Goal: Use online tool/utility: Utilize a website feature to perform a specific function

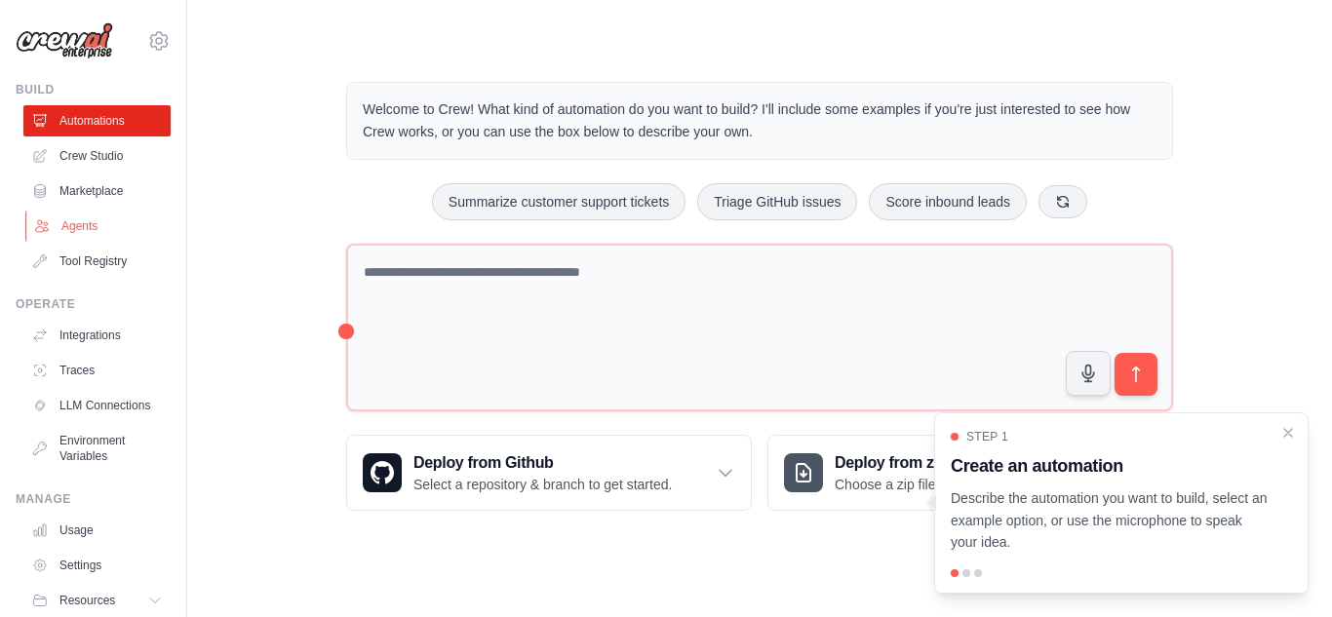
click at [113, 219] on link "Agents" at bounding box center [98, 226] width 147 height 31
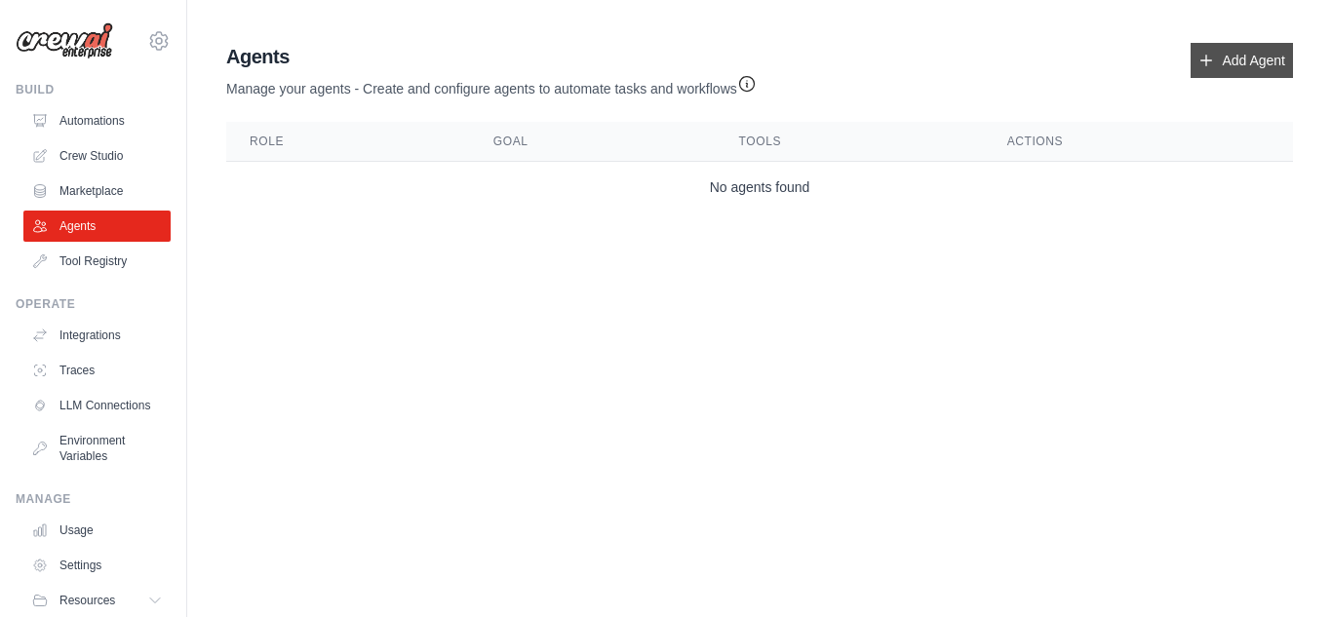
click at [1212, 69] on link "Add Agent" at bounding box center [1241, 60] width 102 height 35
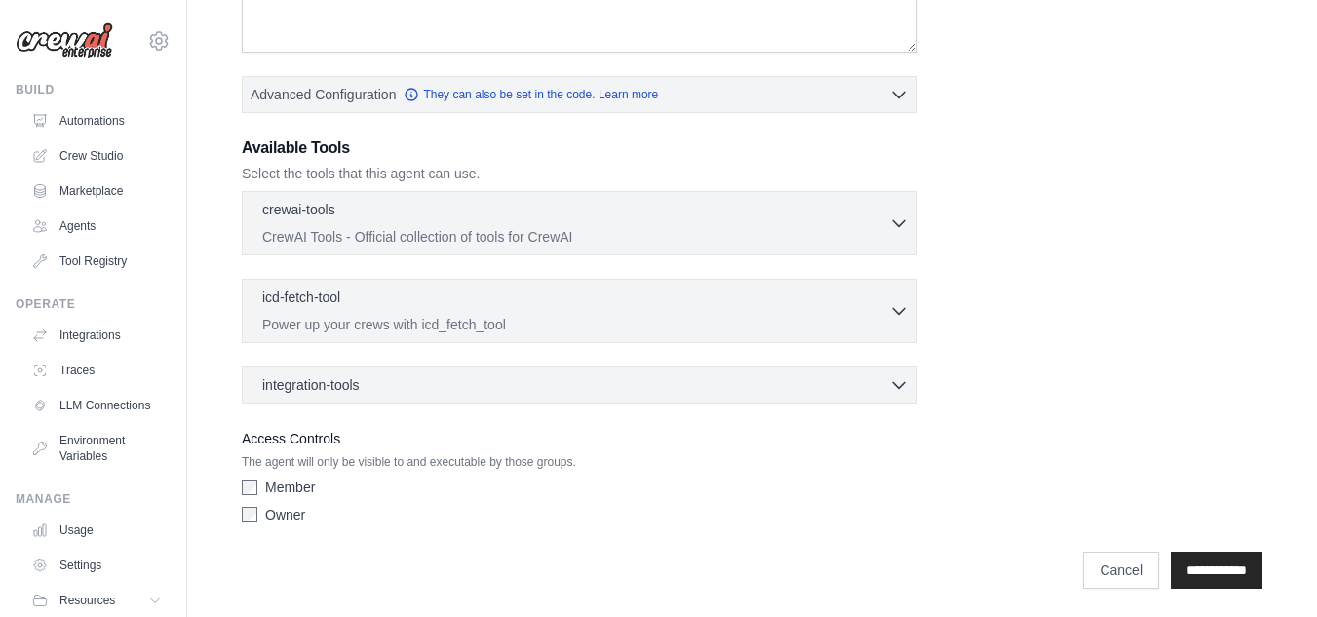
scroll to position [429, 0]
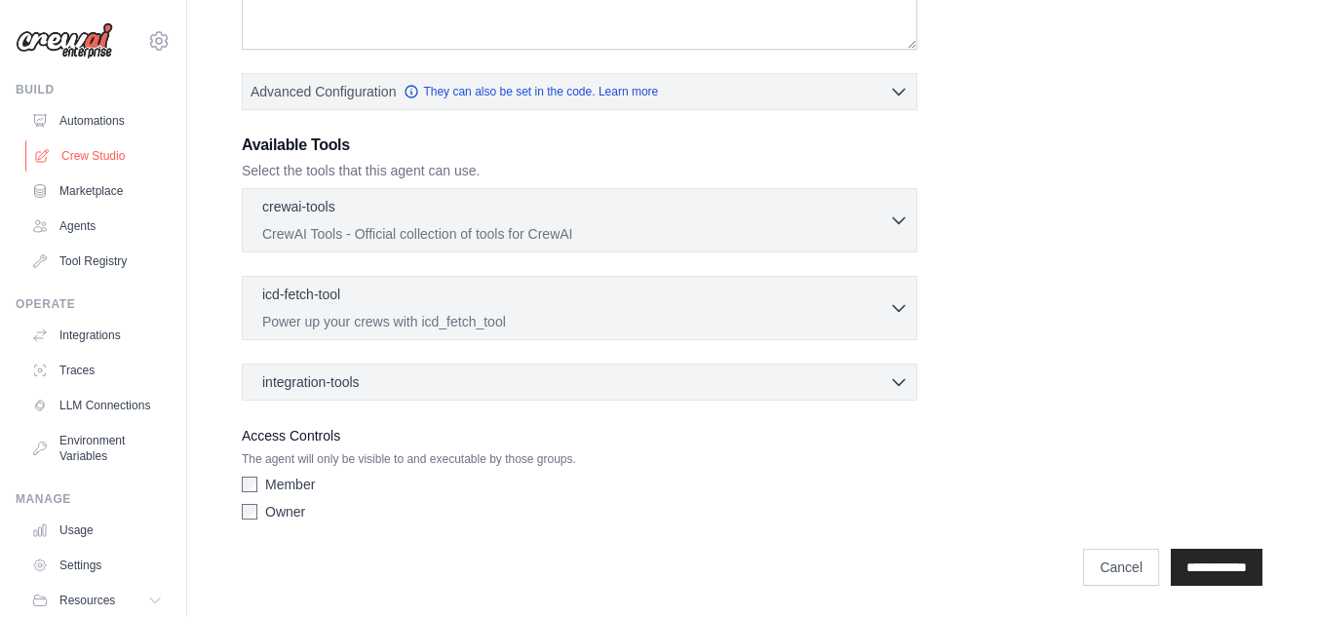
click at [90, 152] on link "Crew Studio" at bounding box center [98, 155] width 147 height 31
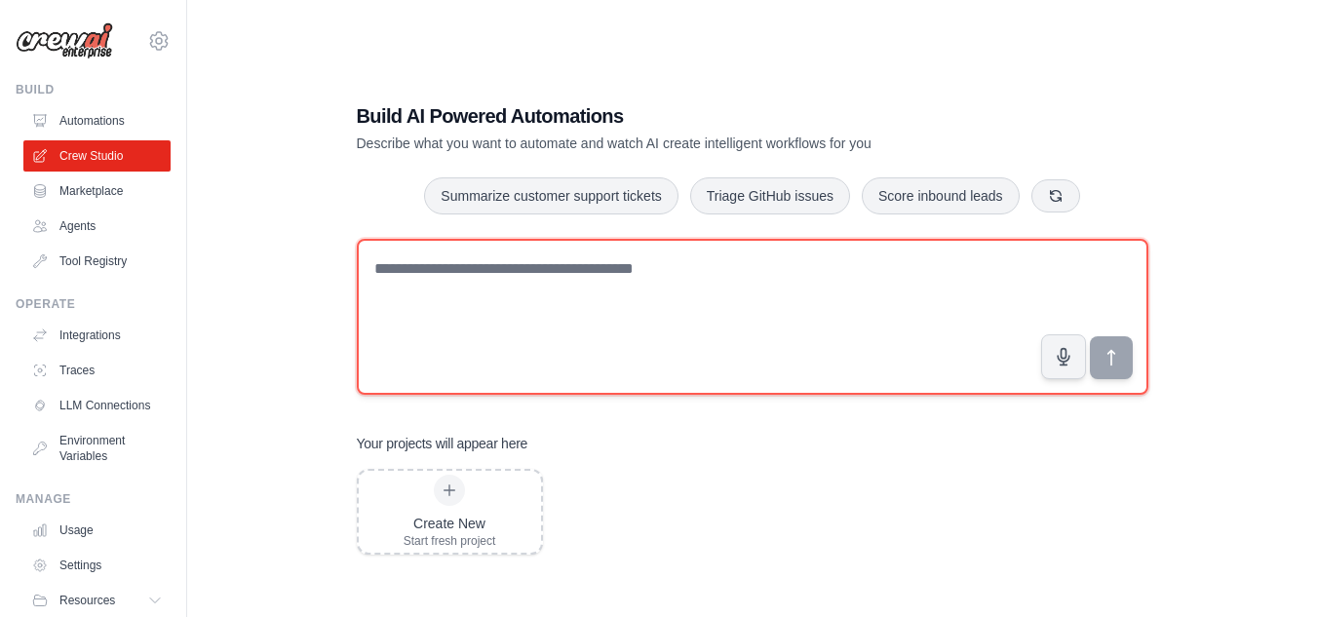
click at [476, 298] on textarea at bounding box center [753, 317] width 792 height 156
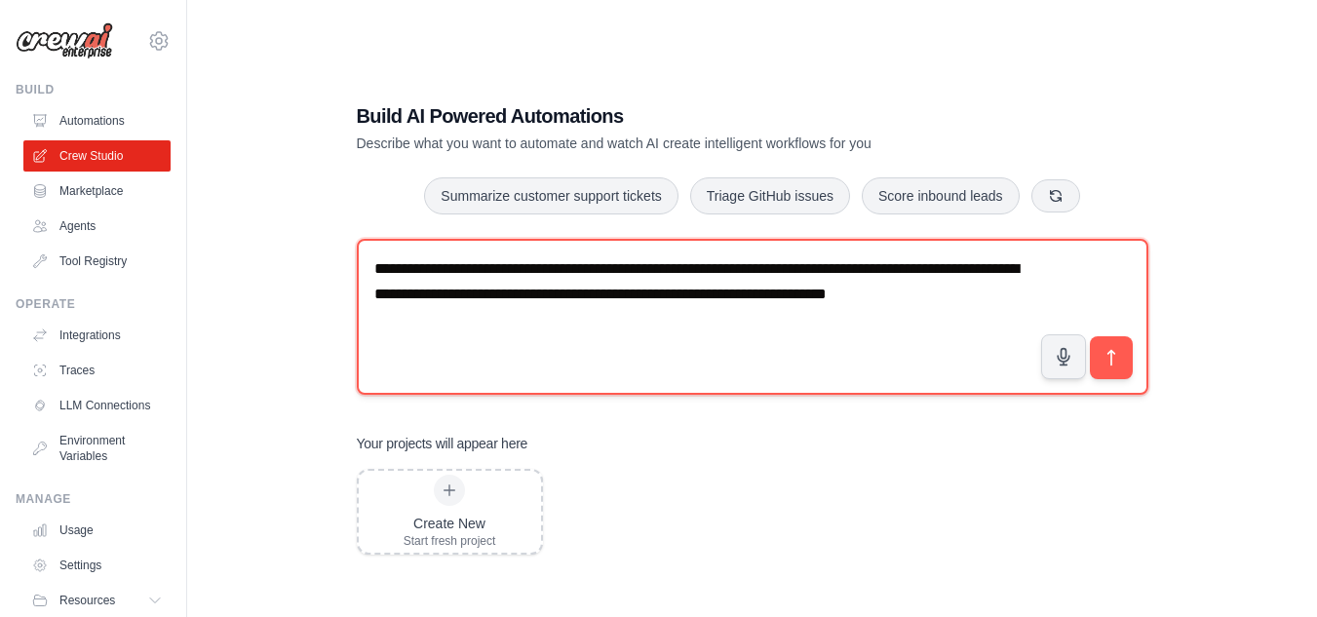
click at [1037, 294] on textarea "**********" at bounding box center [753, 317] width 792 height 156
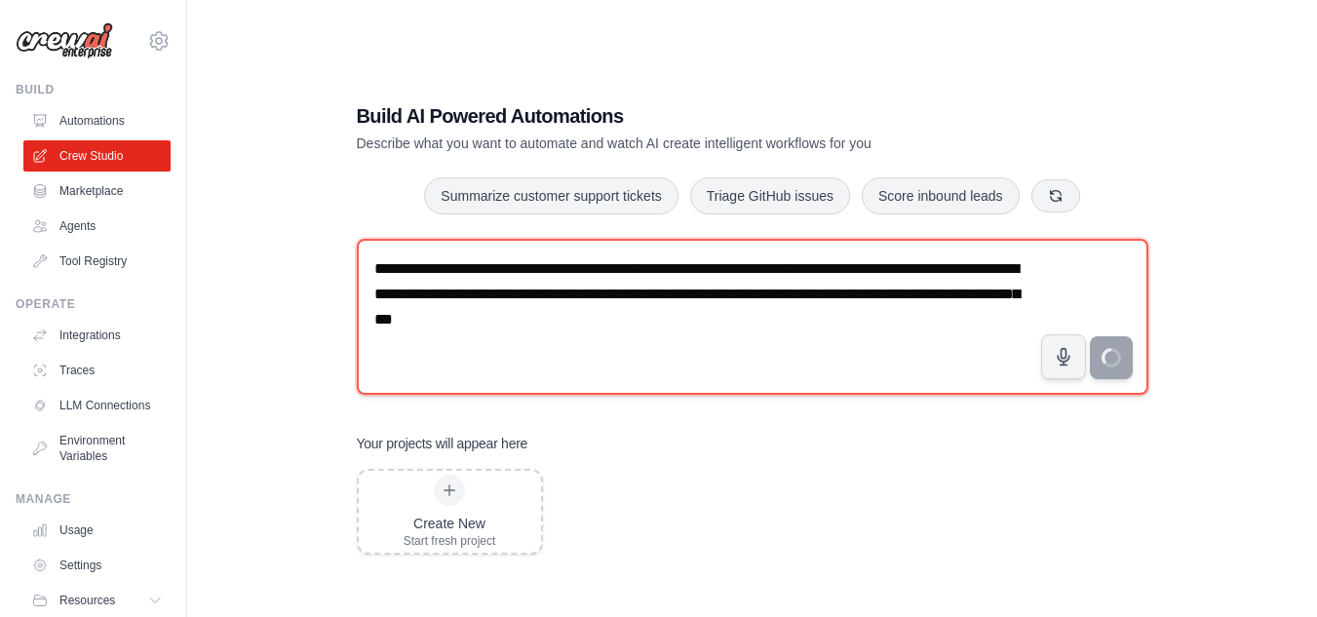
type textarea "**********"
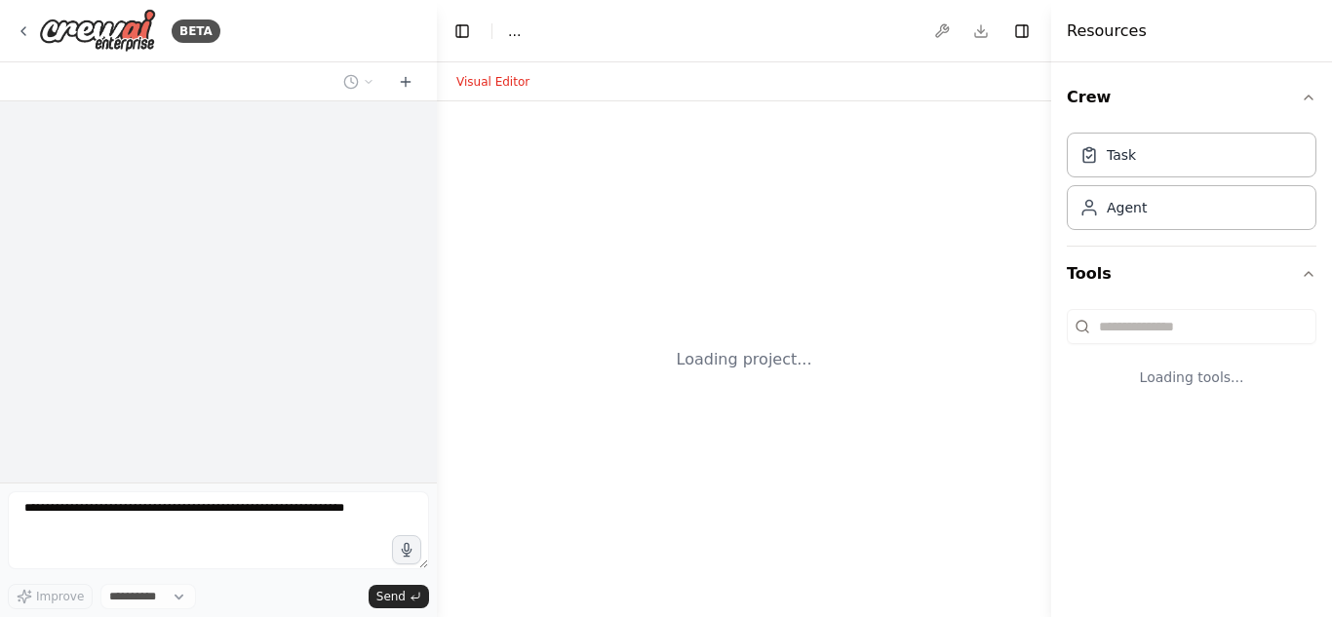
select select "****"
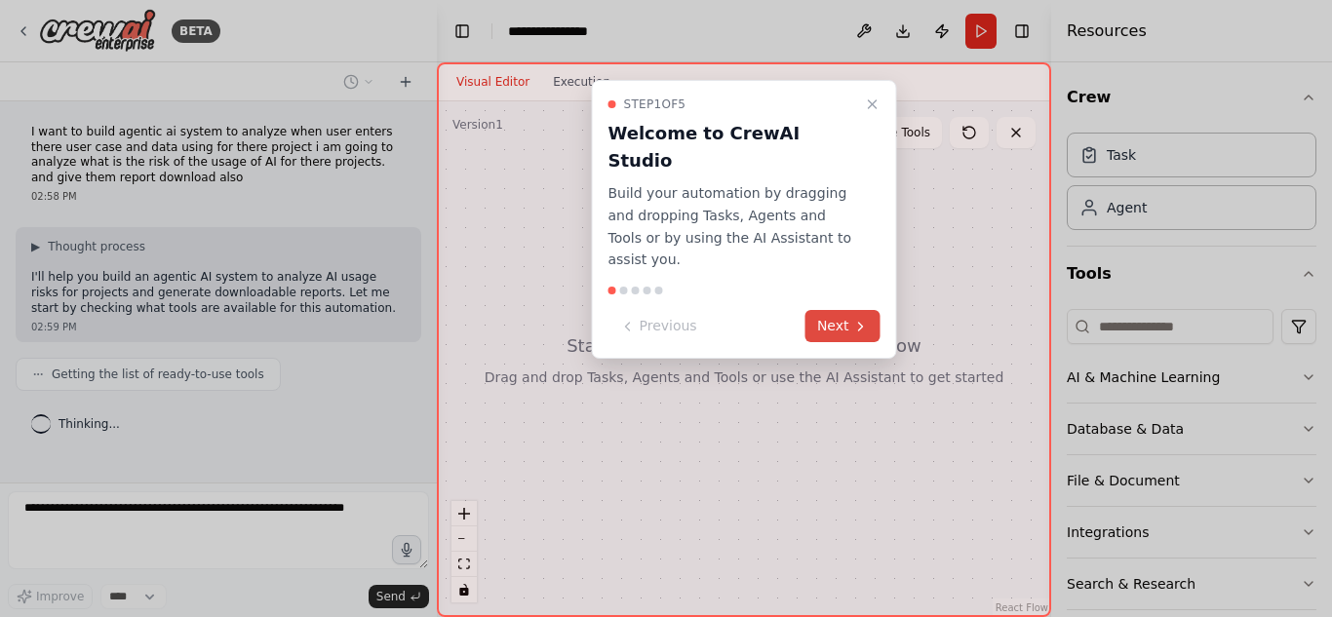
click at [853, 319] on icon at bounding box center [861, 327] width 16 height 16
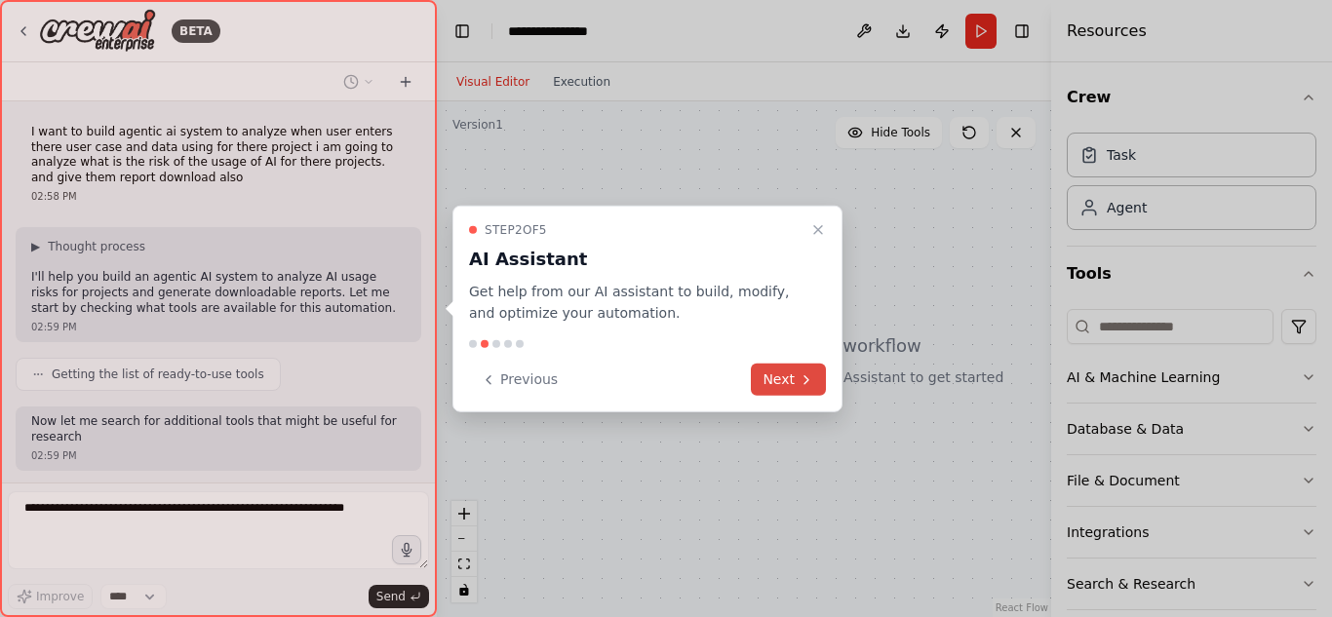
scroll to position [102, 0]
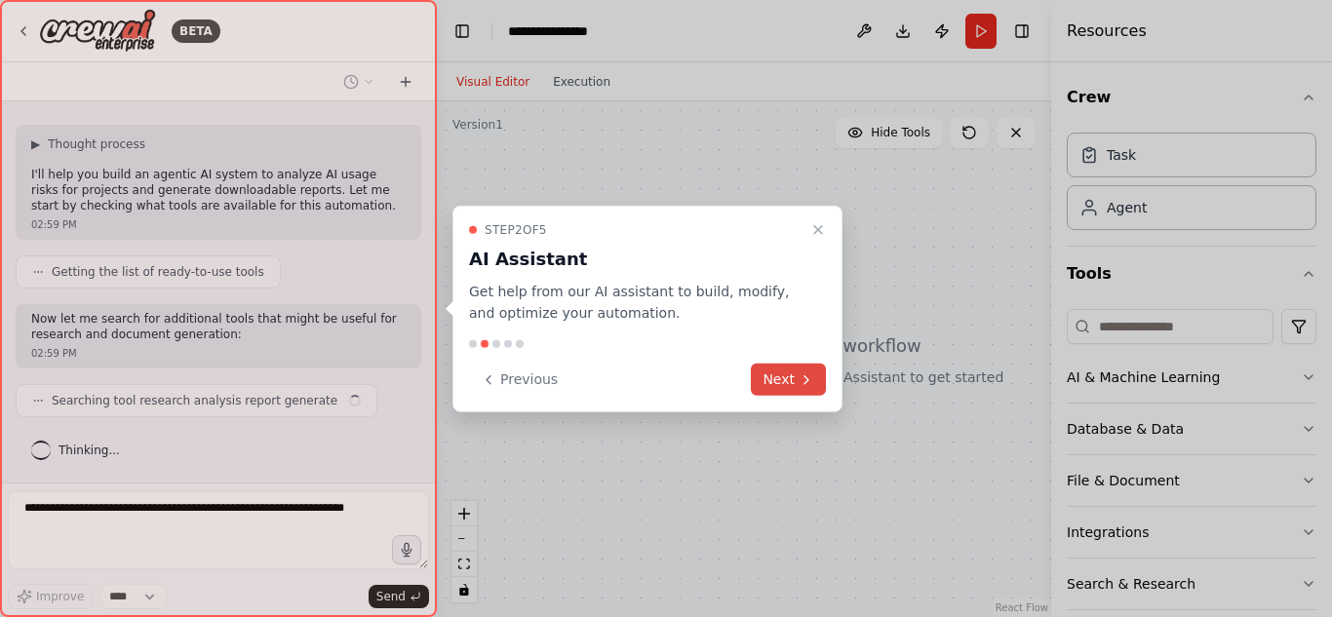
click at [789, 370] on button "Next" at bounding box center [788, 380] width 75 height 32
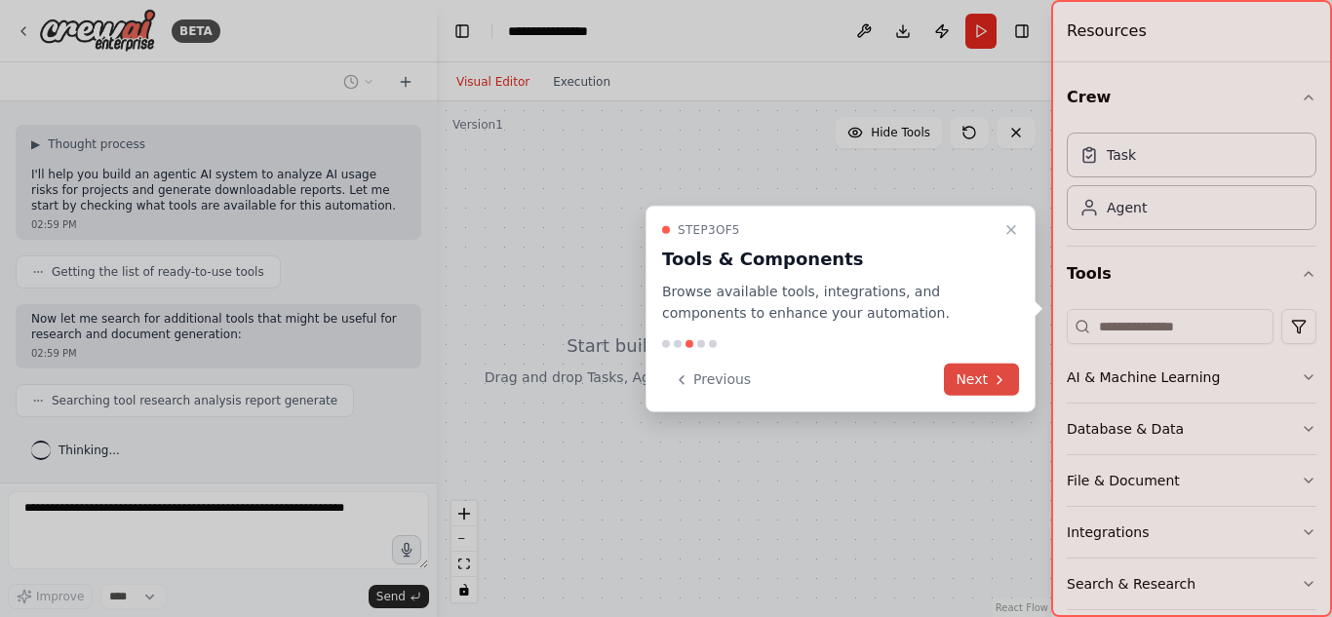
click at [988, 381] on button "Next" at bounding box center [981, 380] width 75 height 32
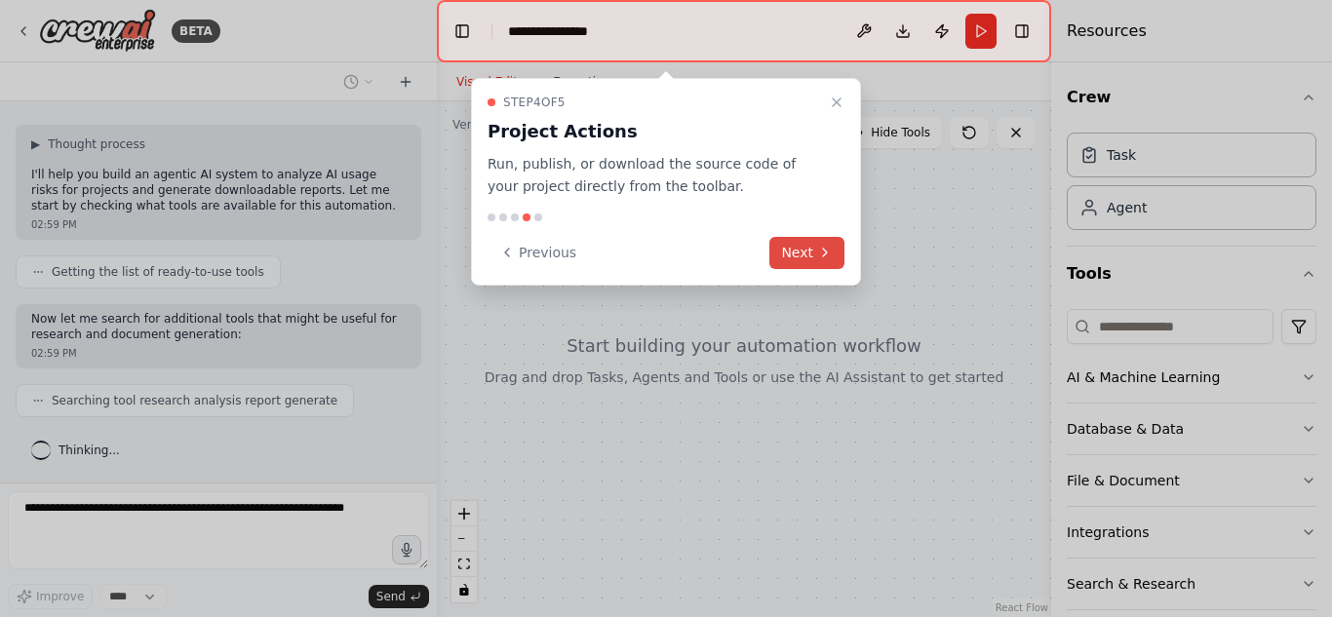
scroll to position [151, 0]
click at [800, 257] on button "Next" at bounding box center [806, 253] width 75 height 32
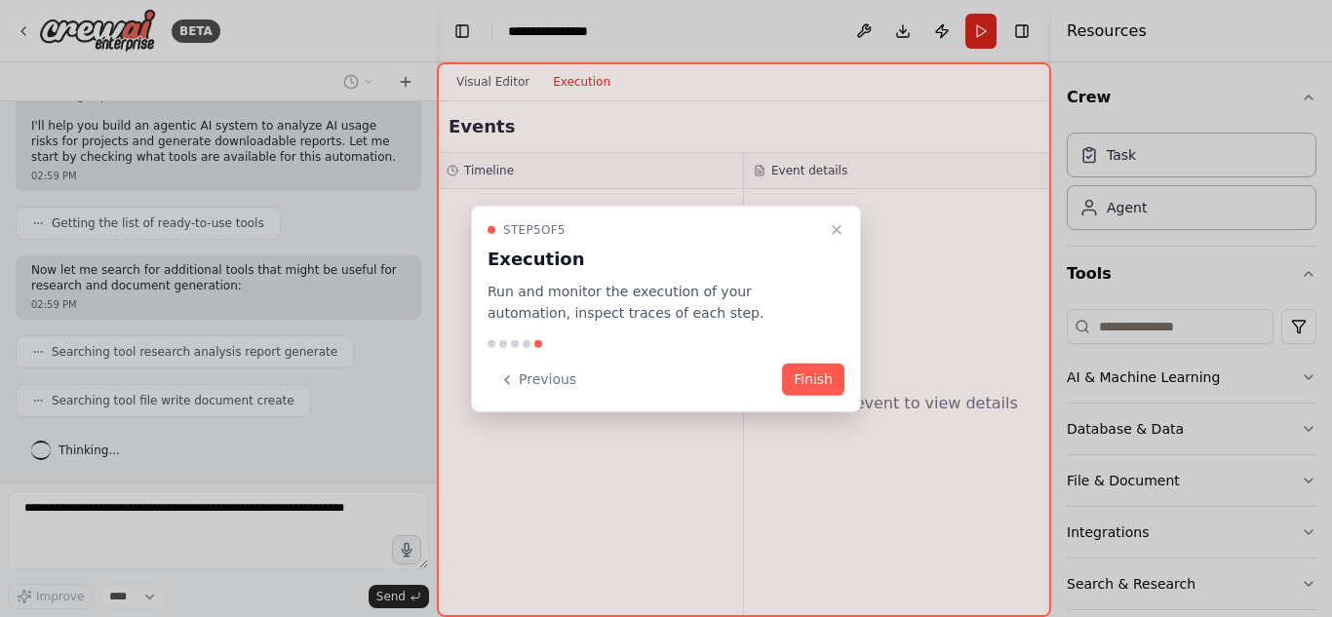
click at [812, 398] on div "Step 5 of 5 Execution Run and monitor the execution of your automation, inspect…" at bounding box center [666, 309] width 390 height 208
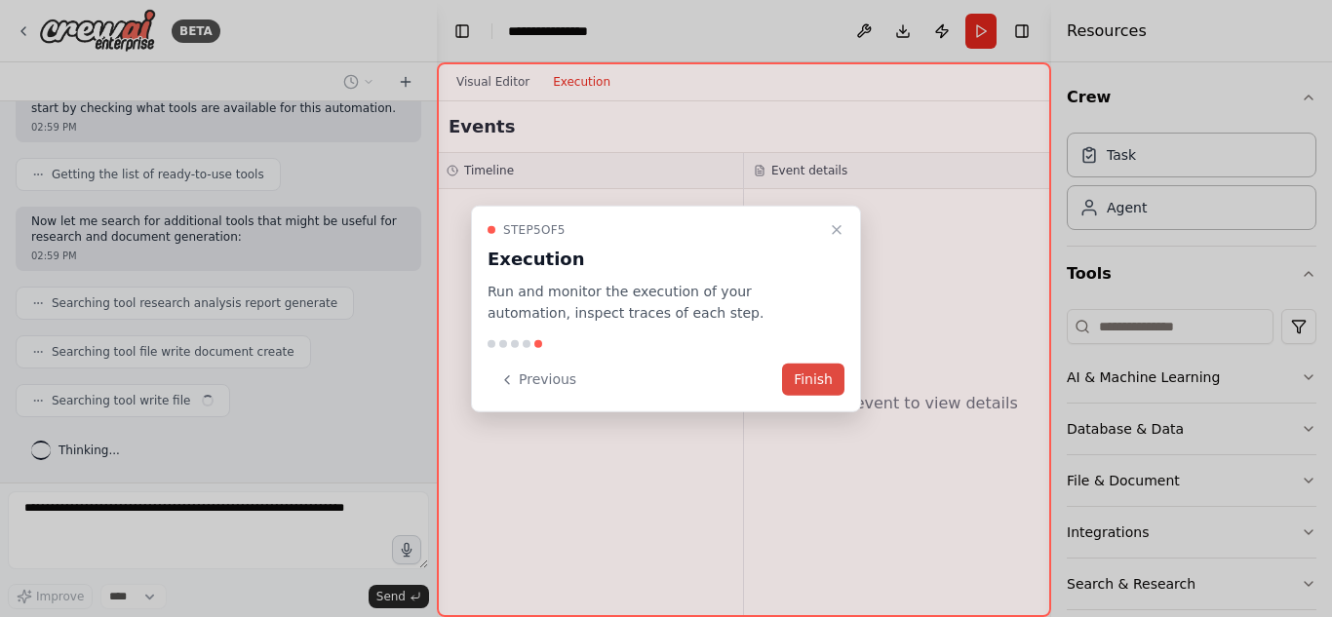
click at [810, 378] on button "Finish" at bounding box center [813, 380] width 62 height 32
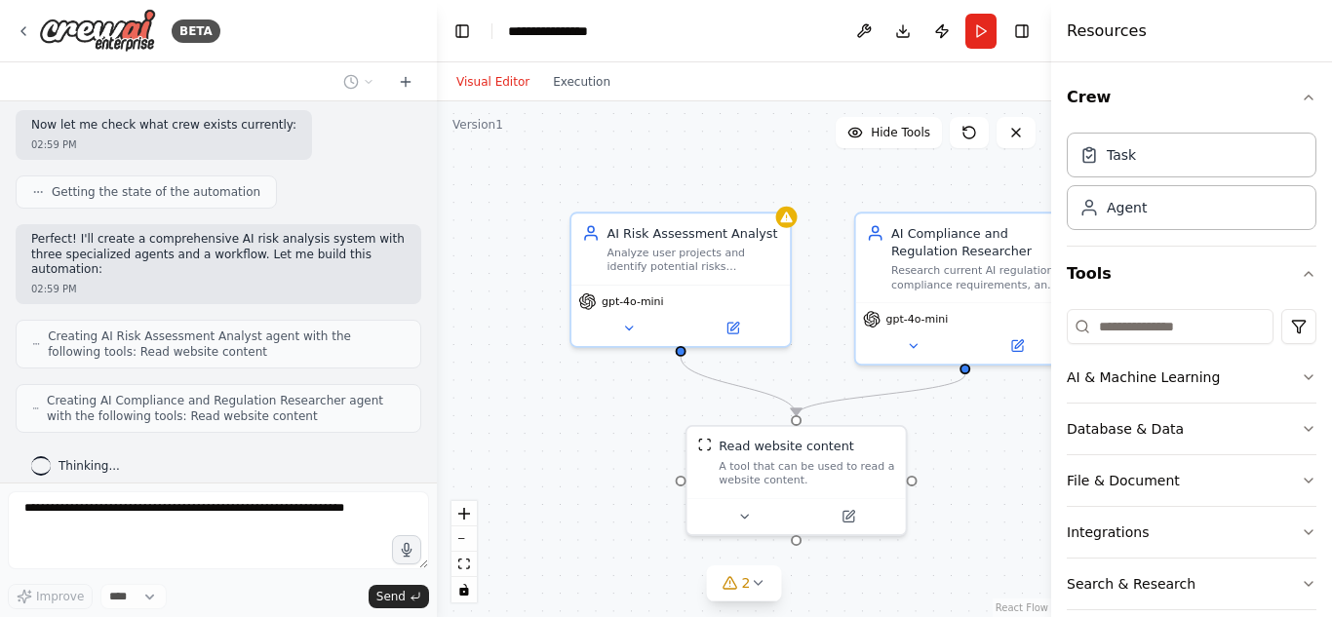
scroll to position [669, 0]
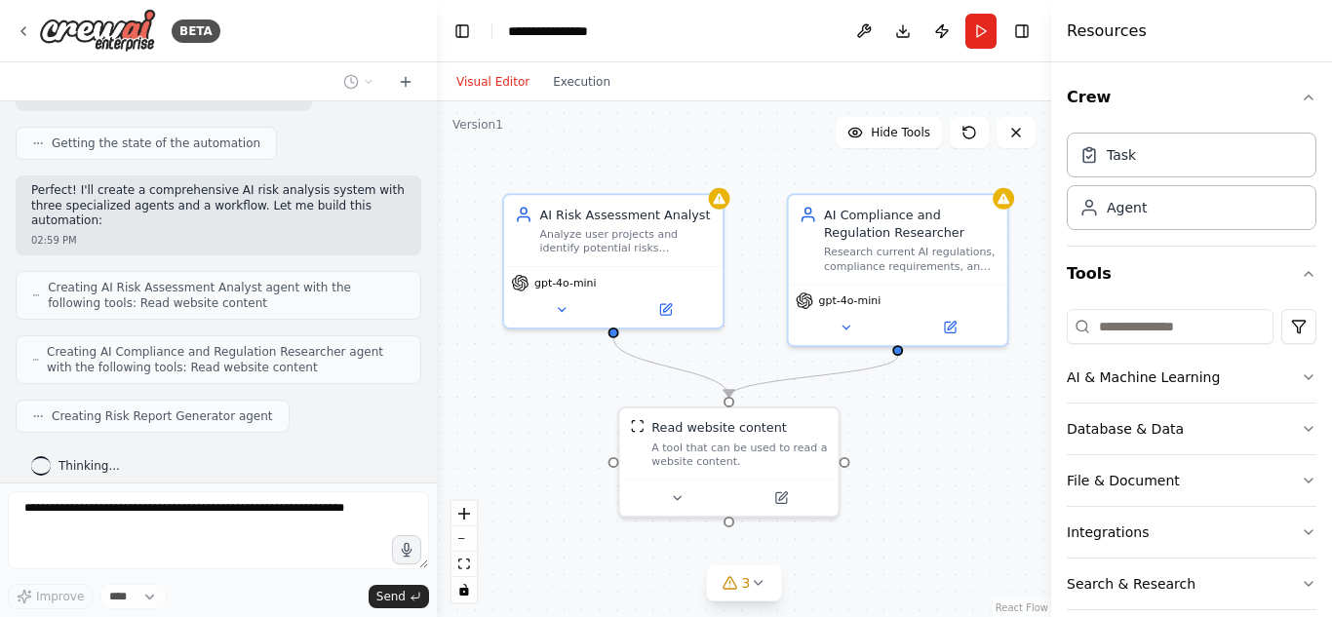
drag, startPoint x: 961, startPoint y: 415, endPoint x: 894, endPoint y: 397, distance: 69.8
click at [894, 397] on div ".deletable-edge-delete-btn { width: 20px; height: 20px; border: 0px solid #ffff…" at bounding box center [744, 359] width 614 height 516
click at [837, 327] on button at bounding box center [846, 323] width 100 height 21
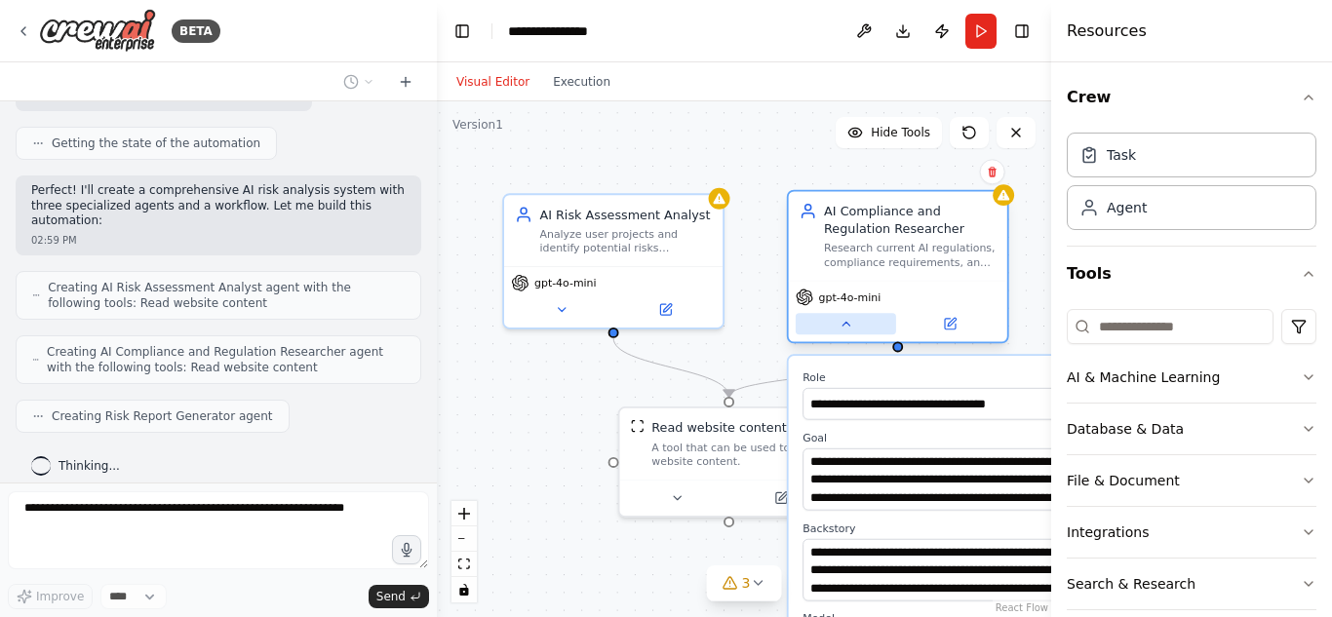
click at [837, 327] on button at bounding box center [846, 323] width 100 height 21
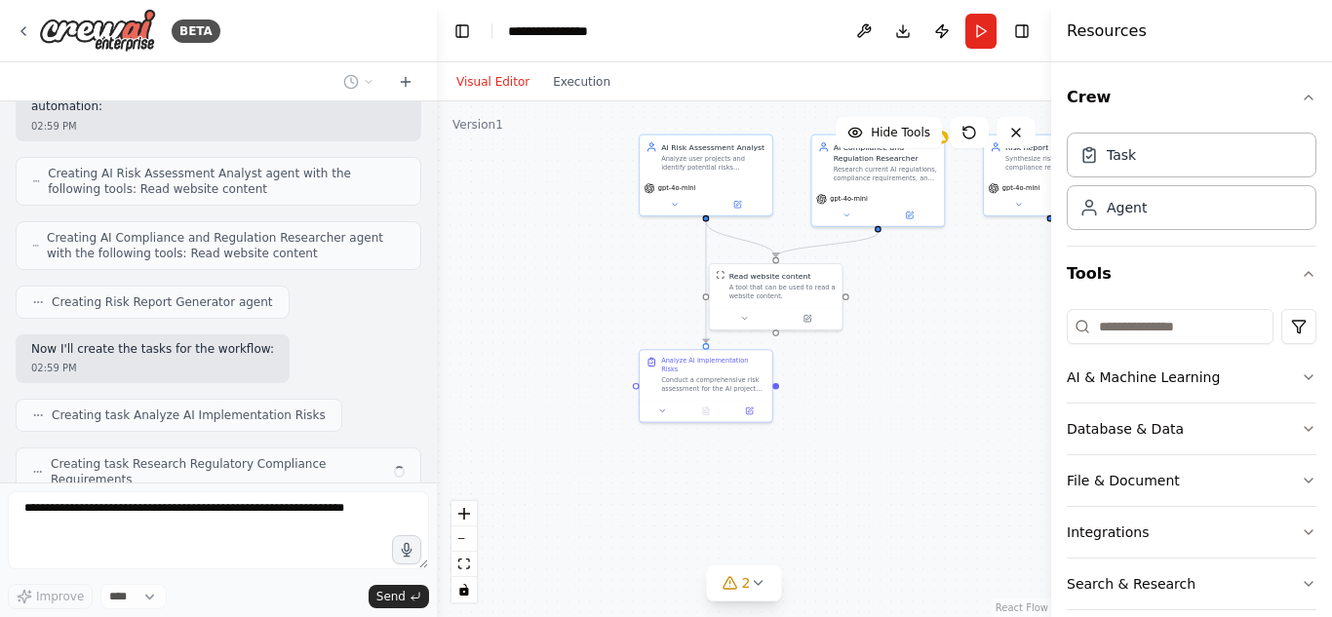
scroll to position [832, 0]
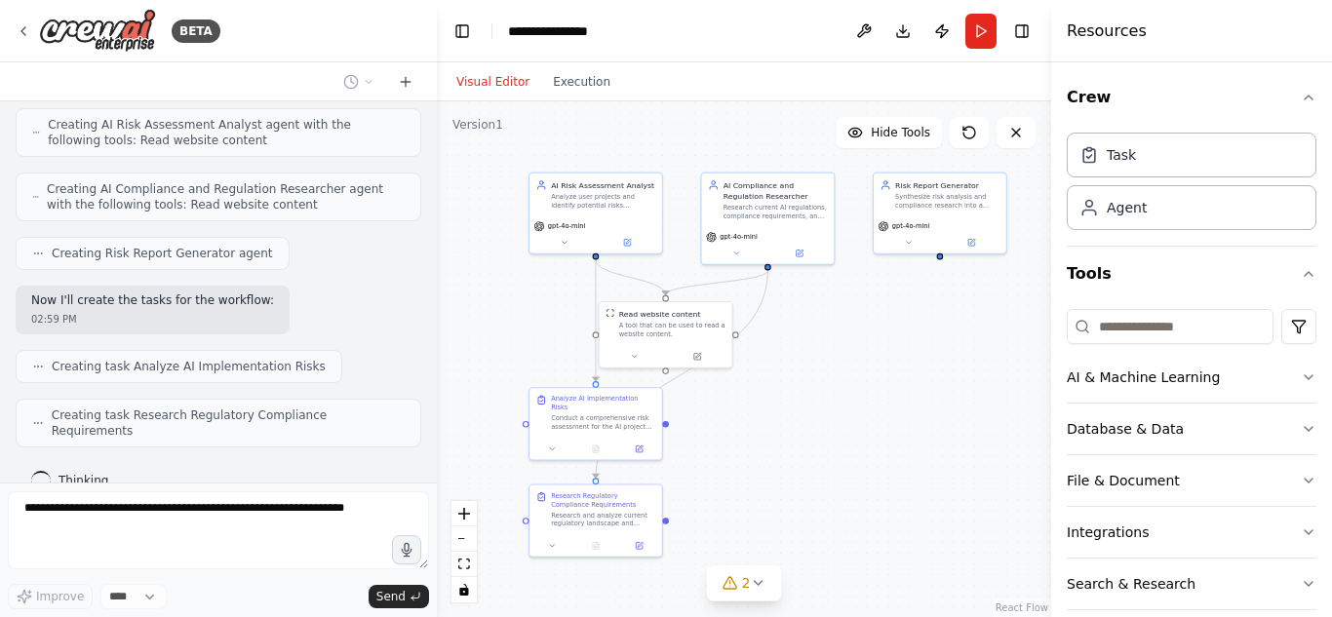
drag, startPoint x: 904, startPoint y: 507, endPoint x: 772, endPoint y: 394, distance: 173.5
click at [772, 394] on div ".deletable-edge-delete-btn { width: 20px; height: 20px; border: 0px solid #ffff…" at bounding box center [744, 359] width 614 height 516
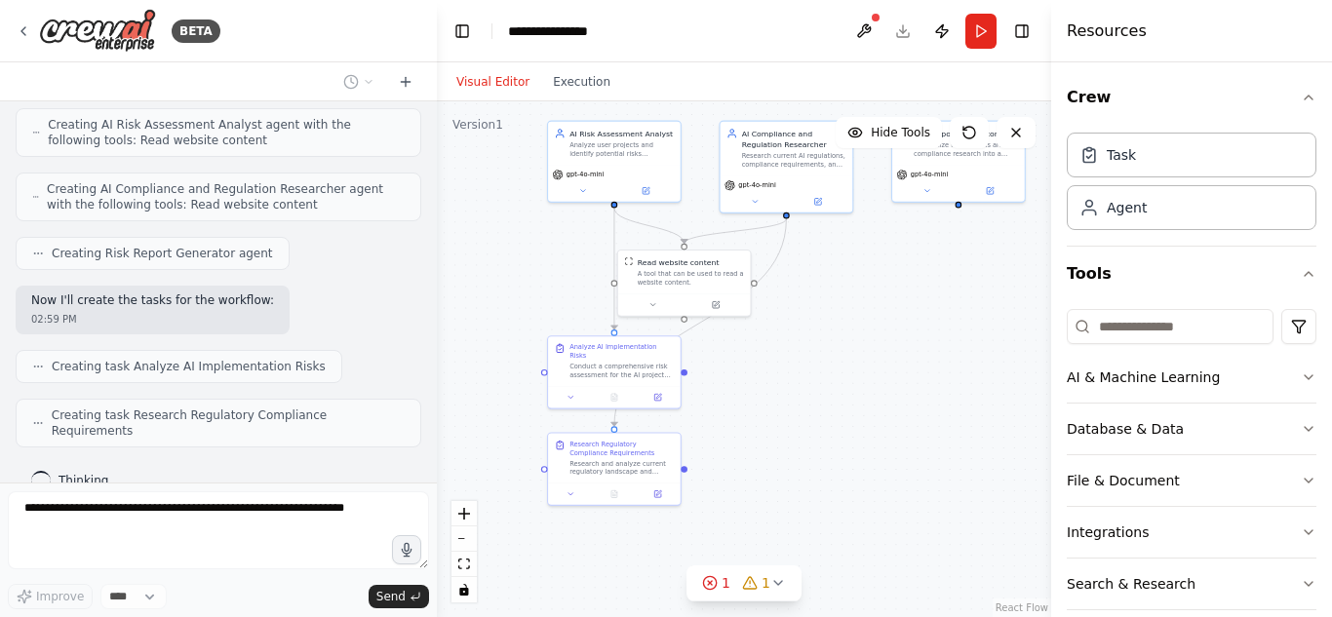
drag, startPoint x: 772, startPoint y: 394, endPoint x: 790, endPoint y: 345, distance: 51.8
click at [790, 345] on div ".deletable-edge-delete-btn { width: 20px; height: 20px; border: 0px solid #ffff…" at bounding box center [744, 359] width 614 height 516
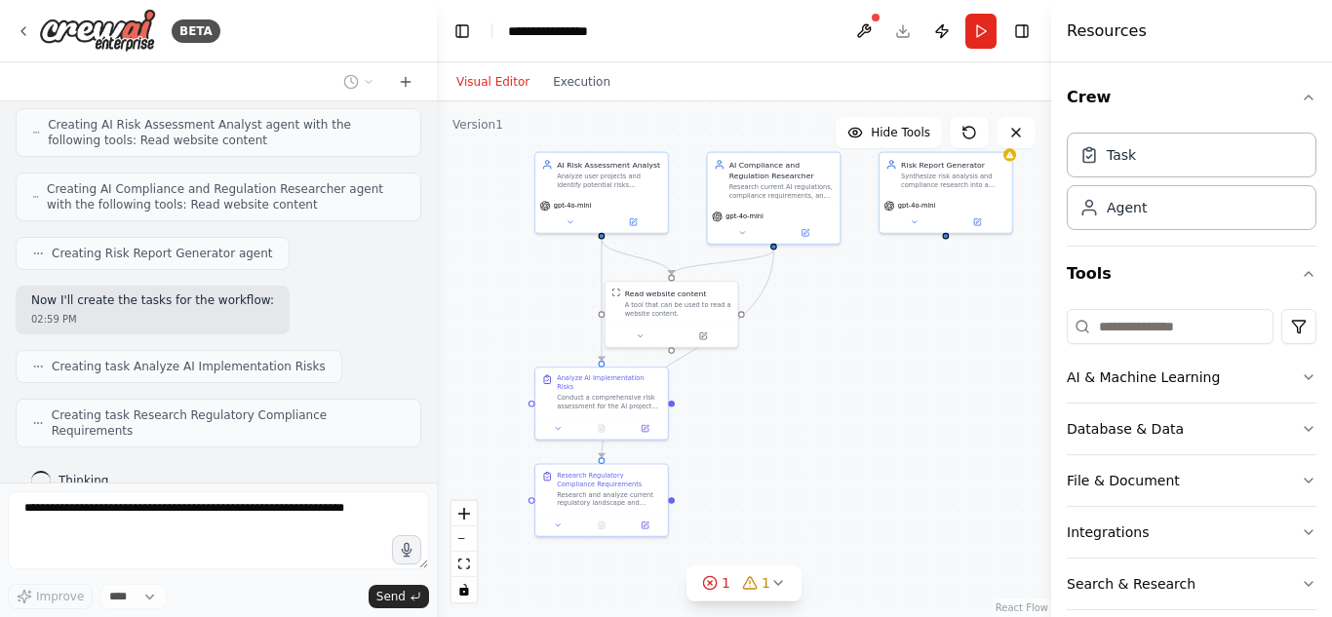
drag, startPoint x: 790, startPoint y: 345, endPoint x: 778, endPoint y: 374, distance: 31.5
click at [778, 374] on div ".deletable-edge-delete-btn { width: 20px; height: 20px; border: 0px solid #ffff…" at bounding box center [744, 359] width 614 height 516
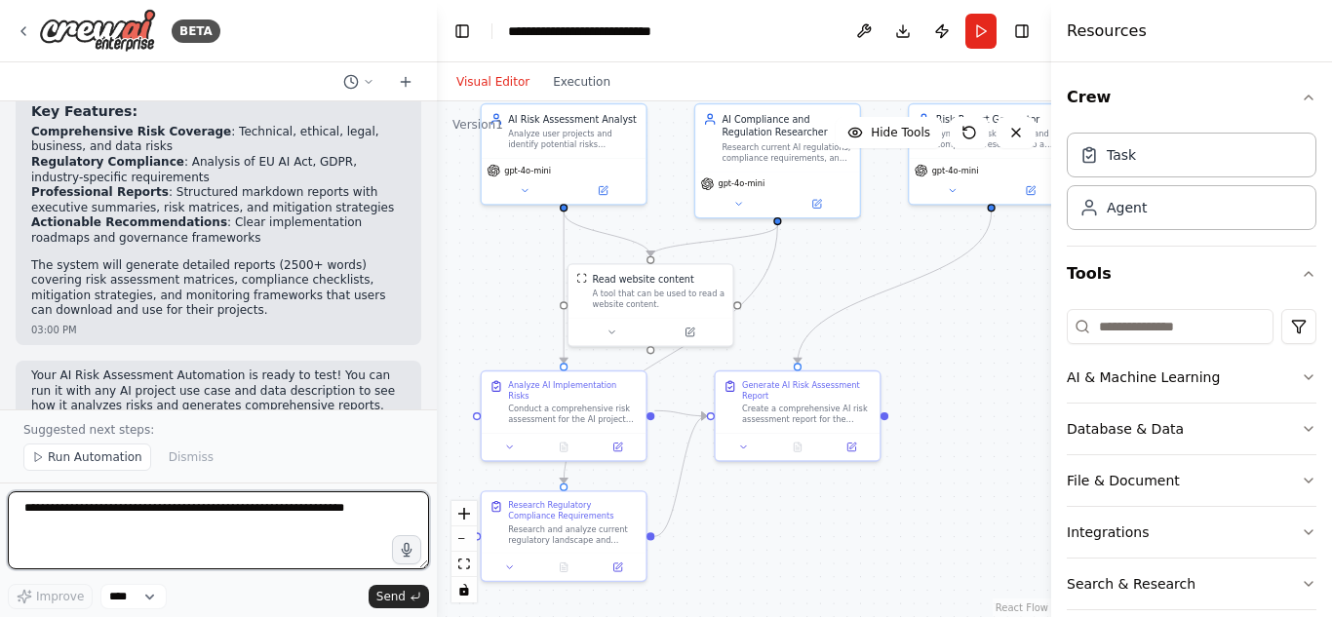
scroll to position [1857, 0]
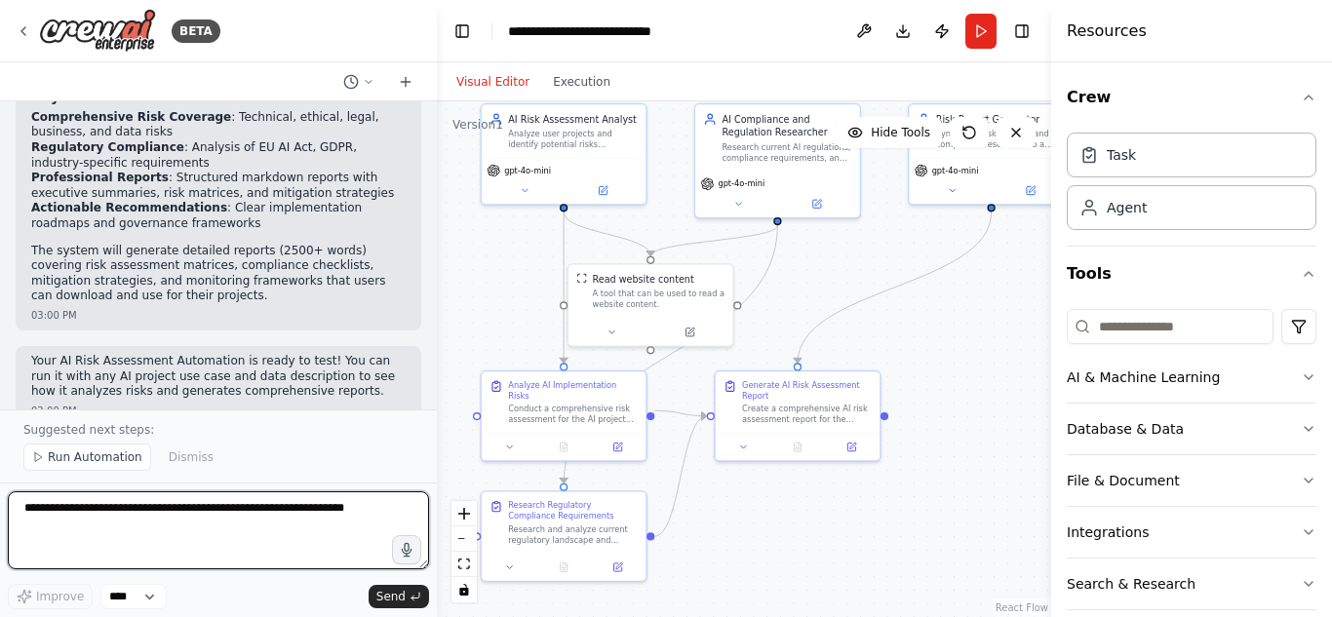
click at [281, 525] on textarea at bounding box center [218, 530] width 421 height 78
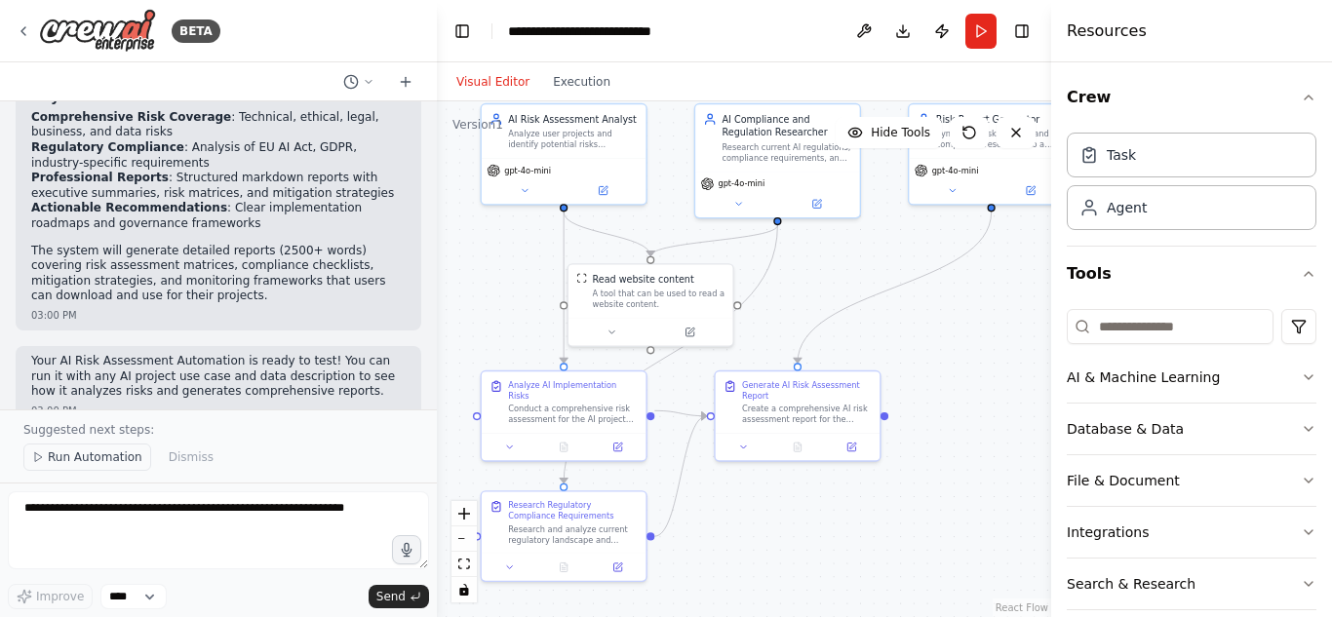
click at [82, 464] on span "Run Automation" at bounding box center [95, 457] width 95 height 16
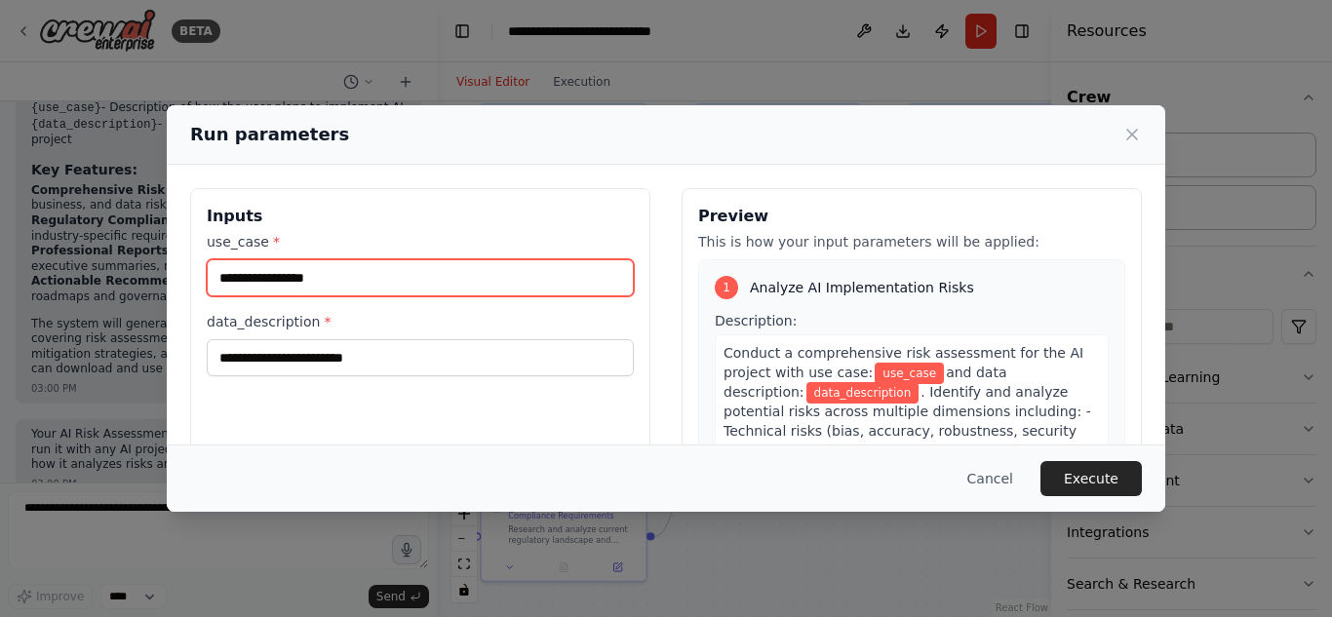
click at [374, 267] on input "use_case *" at bounding box center [420, 277] width 427 height 37
type input "*"
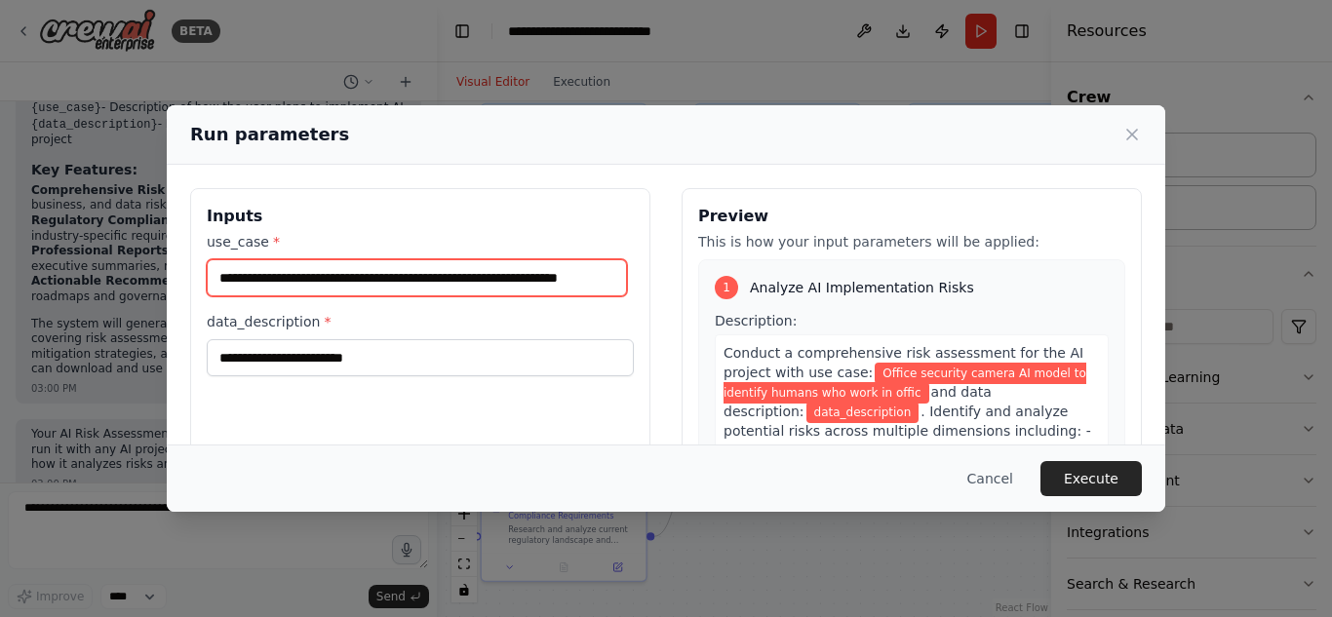
scroll to position [0, 27]
type input "**********"
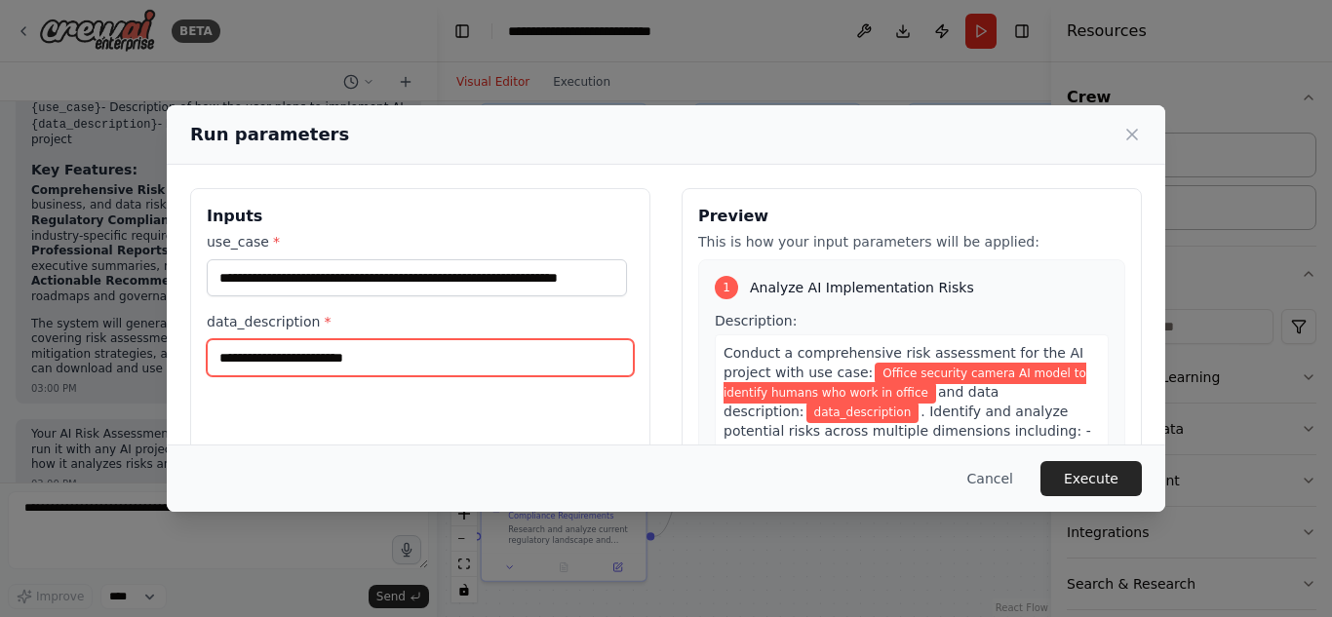
scroll to position [0, 0]
click at [346, 370] on input "data_description *" at bounding box center [420, 357] width 427 height 37
type input "**********"
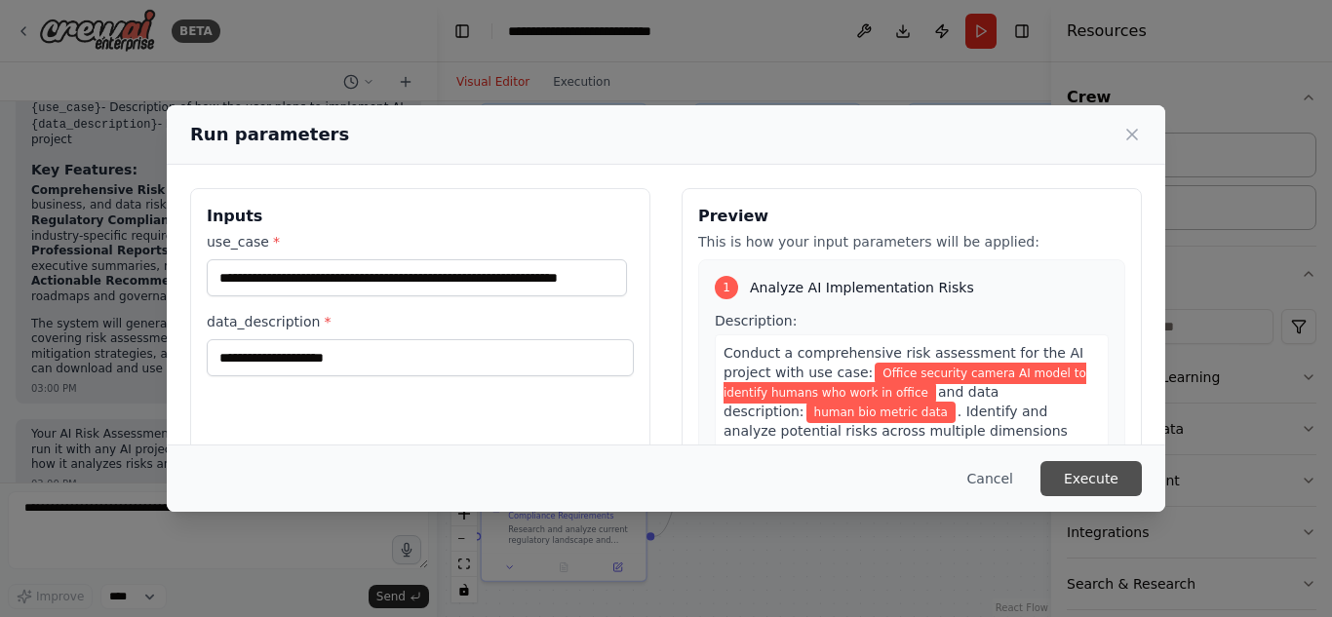
click at [1120, 470] on button "Execute" at bounding box center [1090, 478] width 101 height 35
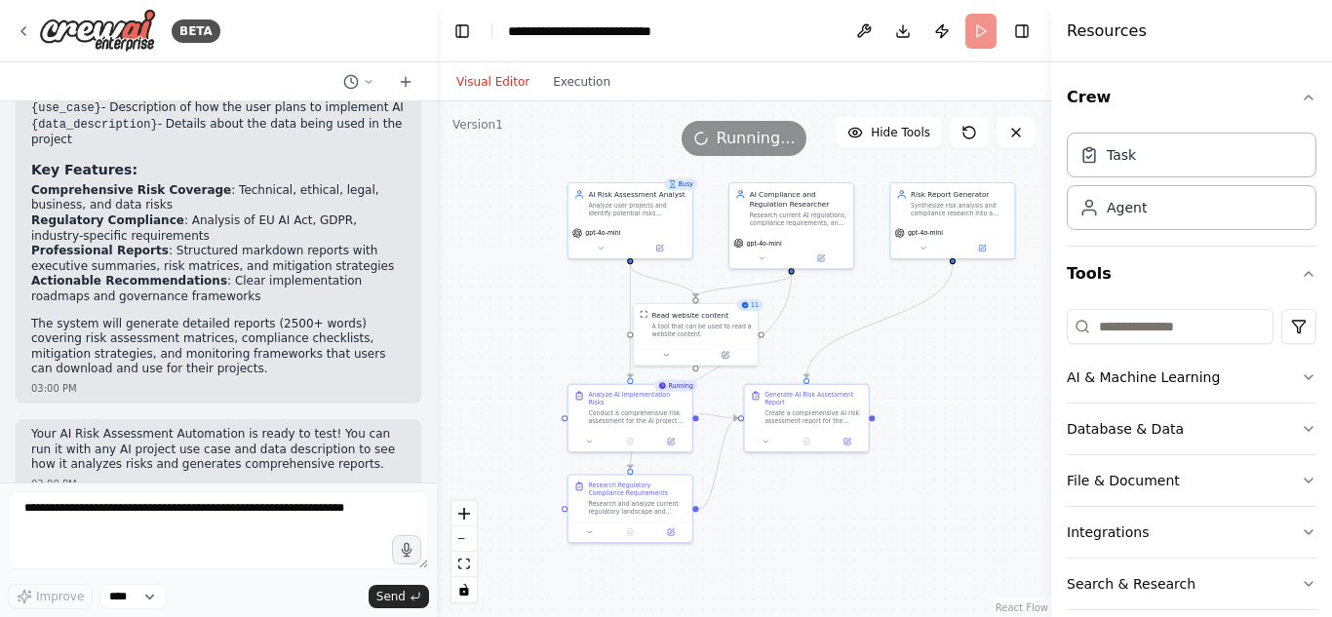
drag, startPoint x: 1013, startPoint y: 456, endPoint x: 973, endPoint y: 454, distance: 40.0
click at [973, 454] on div ".deletable-edge-delete-btn { width: 20px; height: 20px; border: 0px solid #ffff…" at bounding box center [744, 359] width 614 height 516
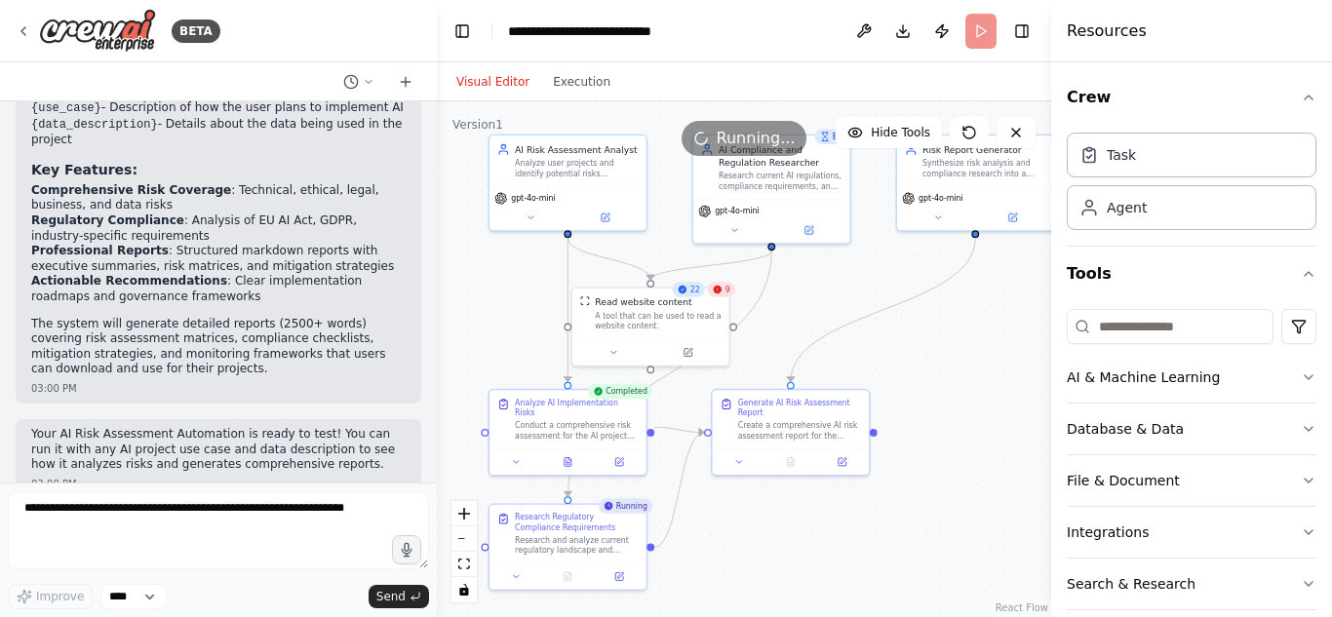
click at [883, 341] on div ".deletable-edge-delete-btn { width: 20px; height: 20px; border: 0px solid #ffff…" at bounding box center [744, 359] width 614 height 516
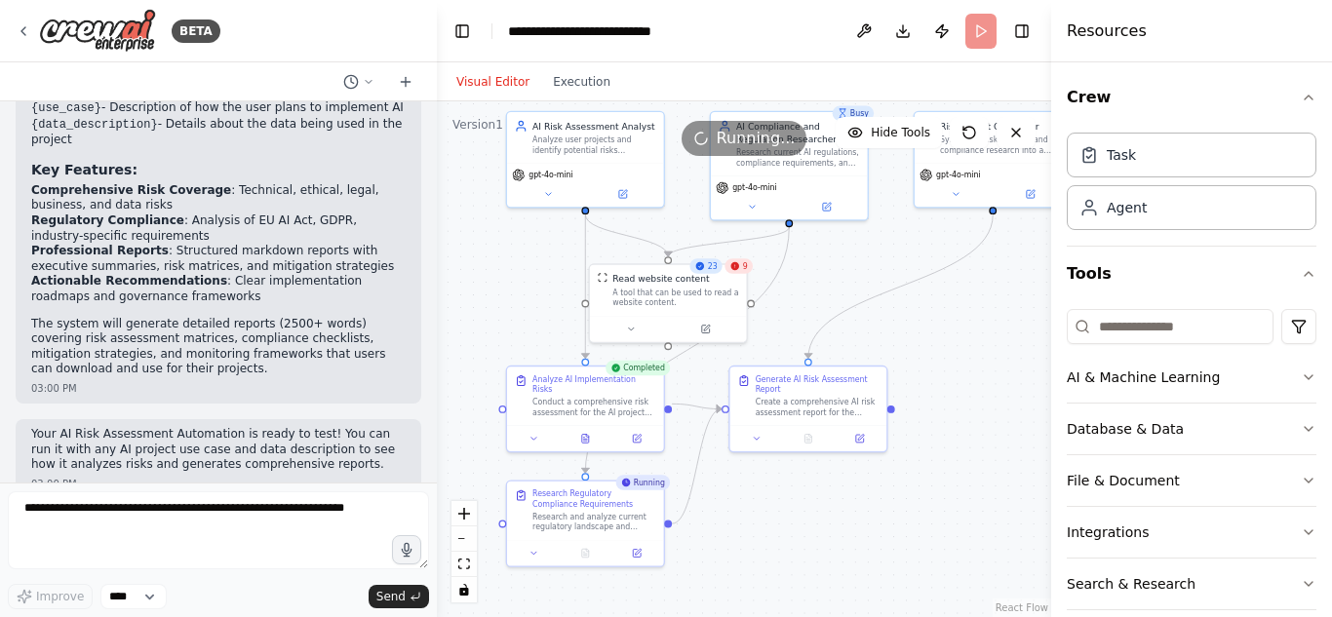
drag, startPoint x: 883, startPoint y: 341, endPoint x: 901, endPoint y: 318, distance: 29.3
click at [901, 318] on div ".deletable-edge-delete-btn { width: 20px; height: 20px; border: 0px solid #ffff…" at bounding box center [744, 359] width 614 height 516
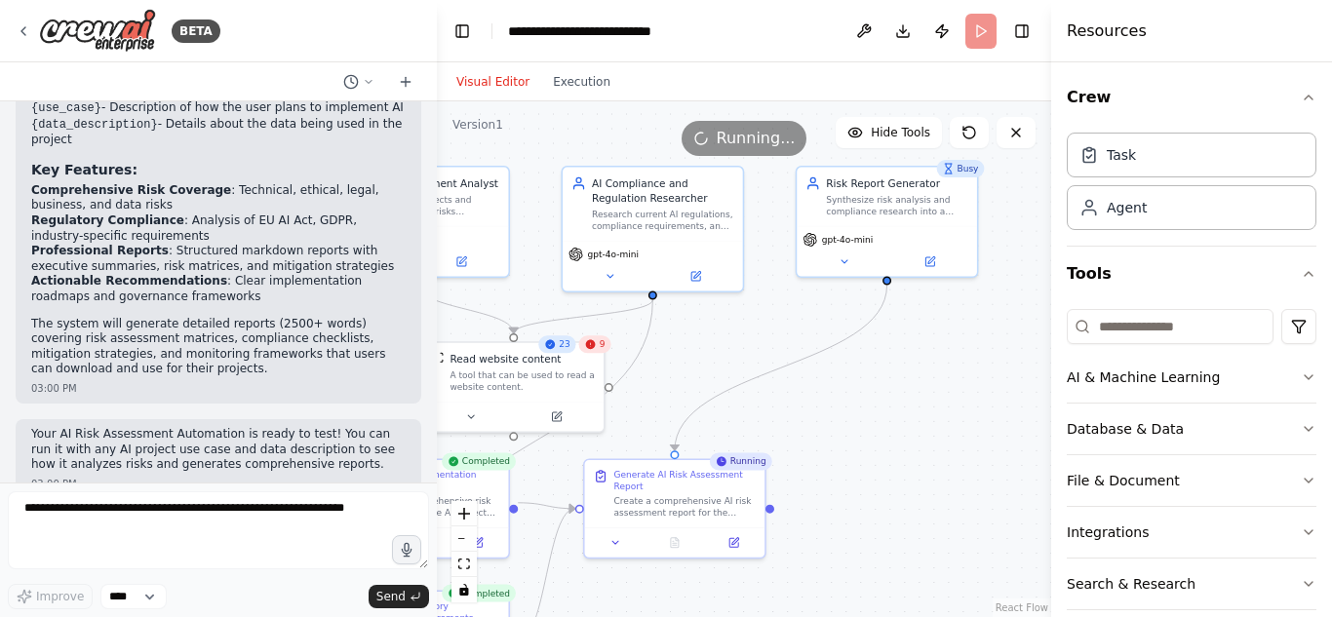
drag, startPoint x: 911, startPoint y: 334, endPoint x: 787, endPoint y: 413, distance: 146.9
click at [787, 413] on div ".deletable-edge-delete-btn { width: 20px; height: 20px; border: 0px solid #ffff…" at bounding box center [744, 359] width 614 height 516
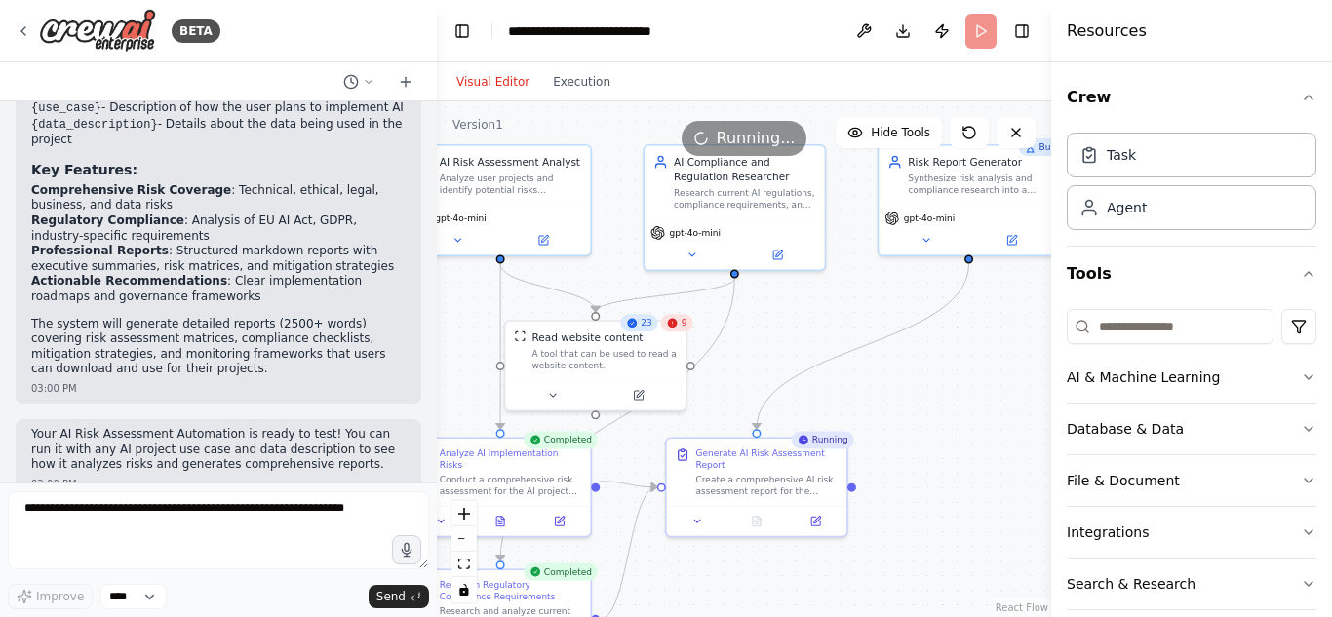
drag, startPoint x: 787, startPoint y: 413, endPoint x: 869, endPoint y: 392, distance: 84.7
click at [869, 392] on div ".deletable-edge-delete-btn { width: 20px; height: 20px; border: 0px solid #ffff…" at bounding box center [744, 359] width 614 height 516
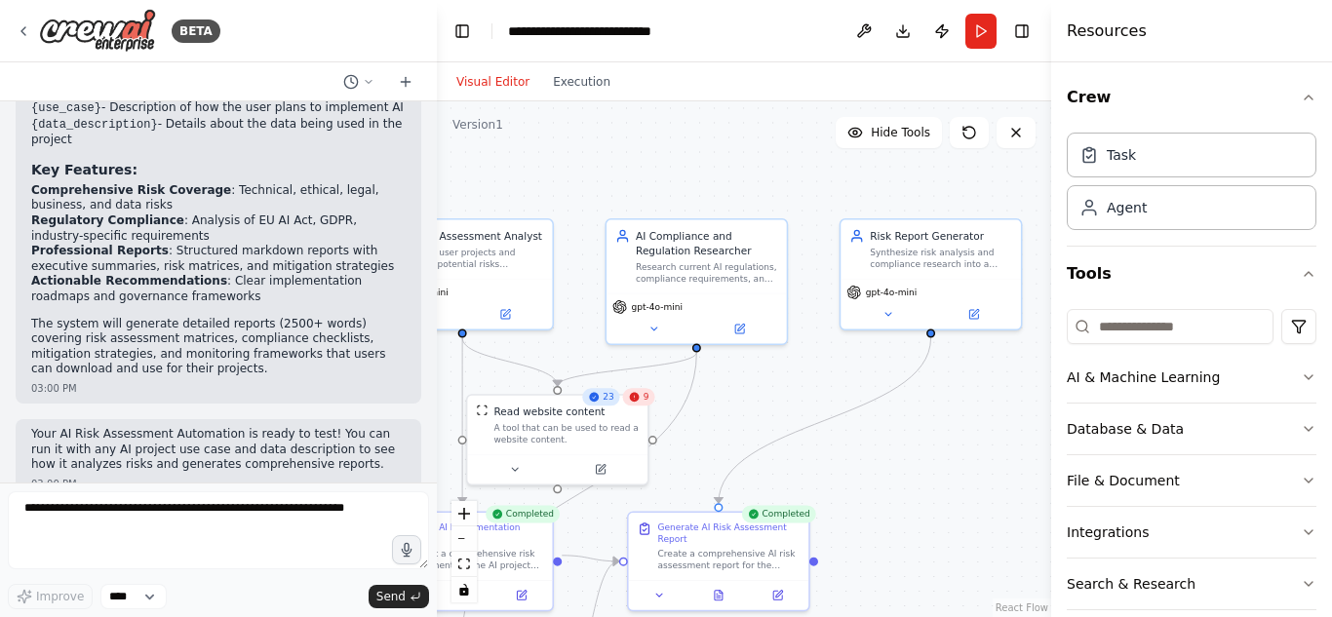
drag, startPoint x: 869, startPoint y: 392, endPoint x: 831, endPoint y: 466, distance: 83.3
click at [831, 466] on div ".deletable-edge-delete-btn { width: 20px; height: 20px; border: 0px solid #ffff…" at bounding box center [744, 359] width 614 height 516
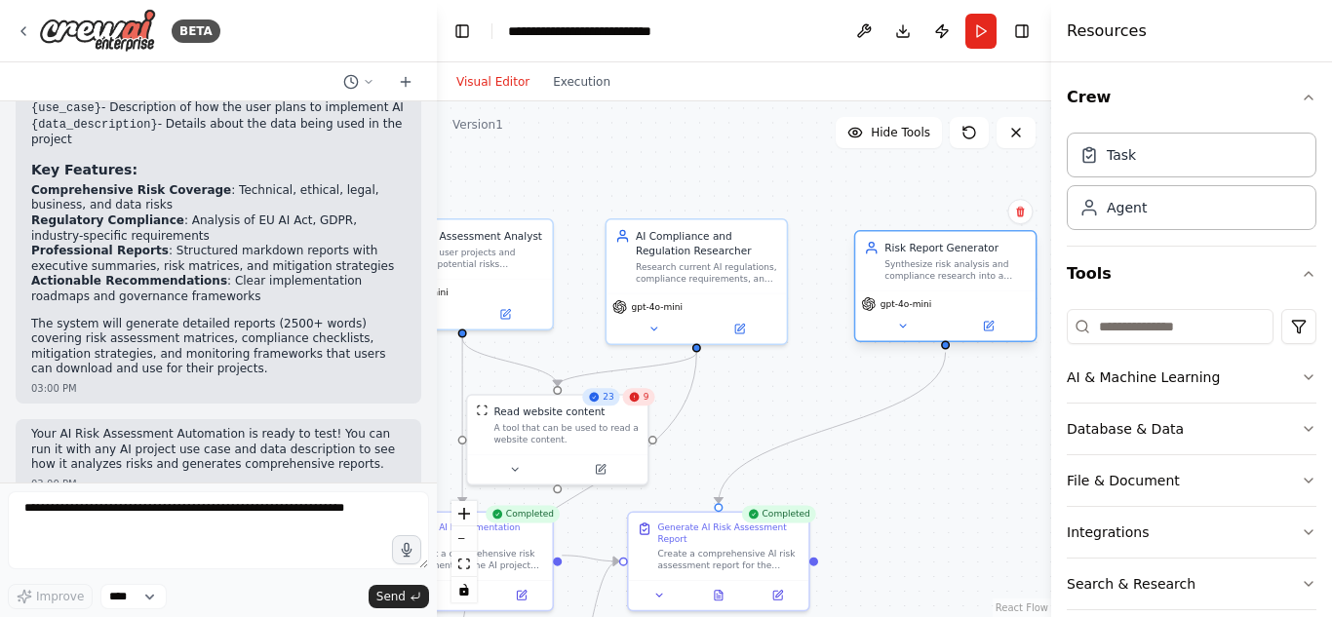
drag, startPoint x: 895, startPoint y: 263, endPoint x: 922, endPoint y: 262, distance: 27.3
click at [922, 262] on div "Synthesize risk analysis and compliance research into a comprehensive, actionab…" at bounding box center [955, 269] width 142 height 23
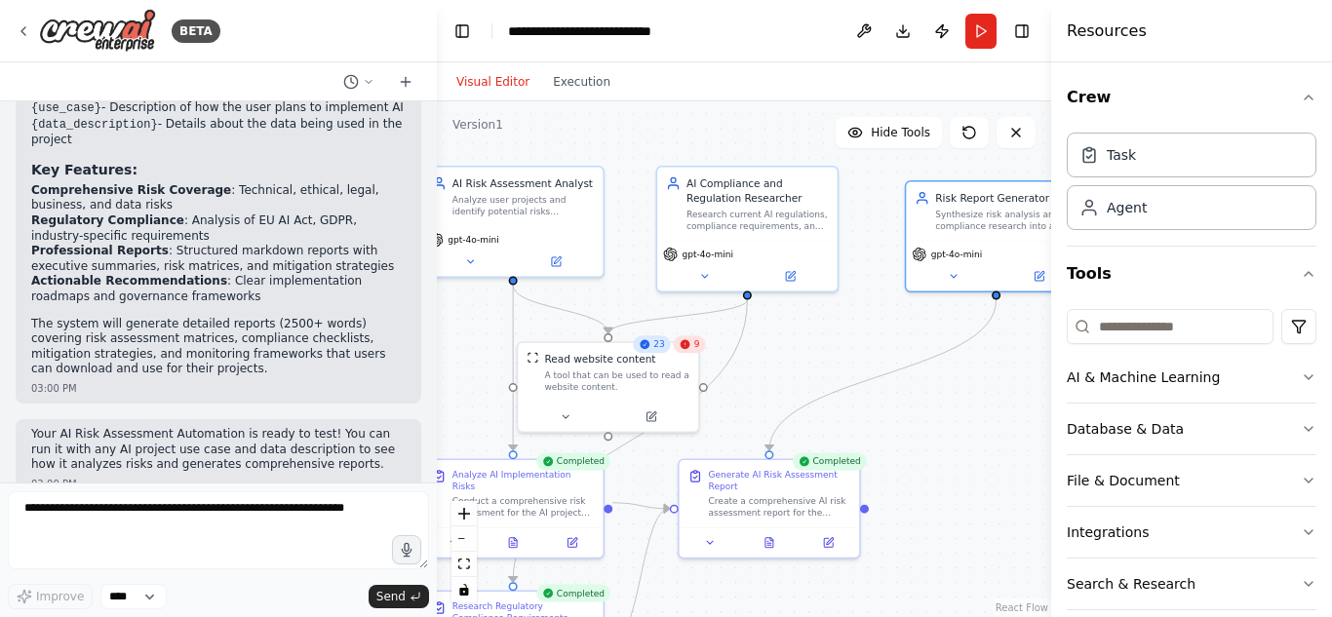
drag, startPoint x: 938, startPoint y: 456, endPoint x: 992, endPoint y: 400, distance: 77.9
click at [992, 400] on div ".deletable-edge-delete-btn { width: 20px; height: 20px; border: 0px solid #ffff…" at bounding box center [744, 359] width 614 height 516
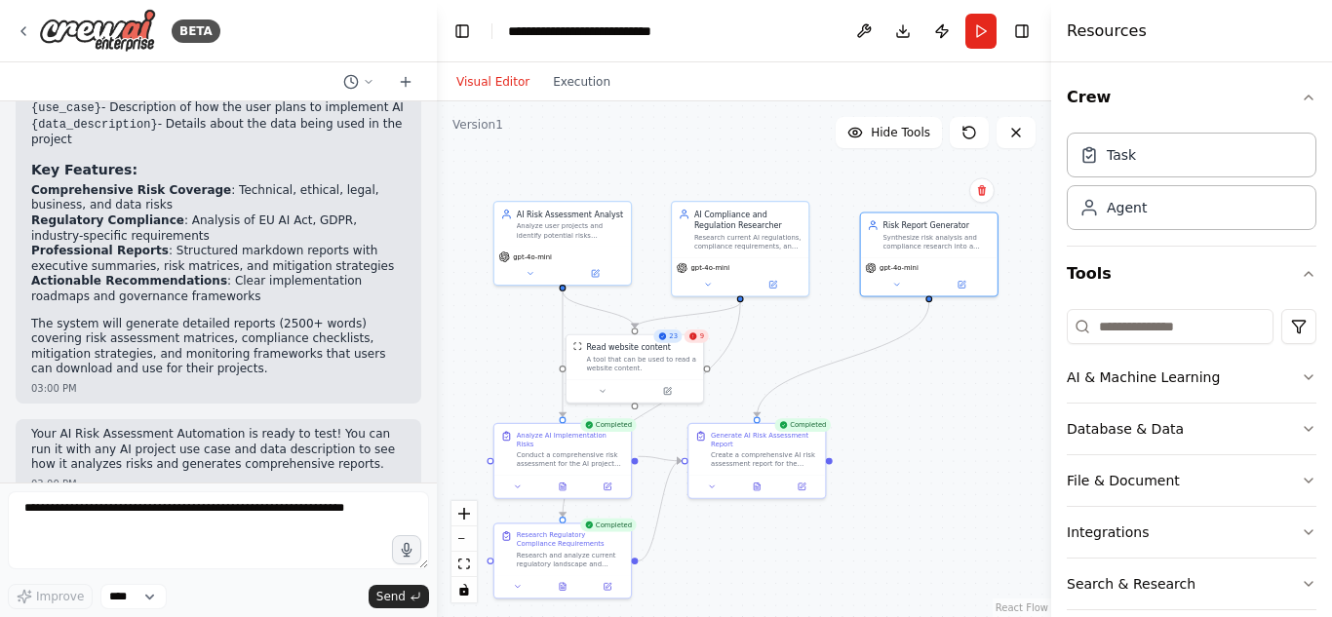
drag, startPoint x: 992, startPoint y: 400, endPoint x: 923, endPoint y: 381, distance: 70.7
click at [923, 381] on div ".deletable-edge-delete-btn { width: 20px; height: 20px; border: 0px solid #ffff…" at bounding box center [744, 359] width 614 height 516
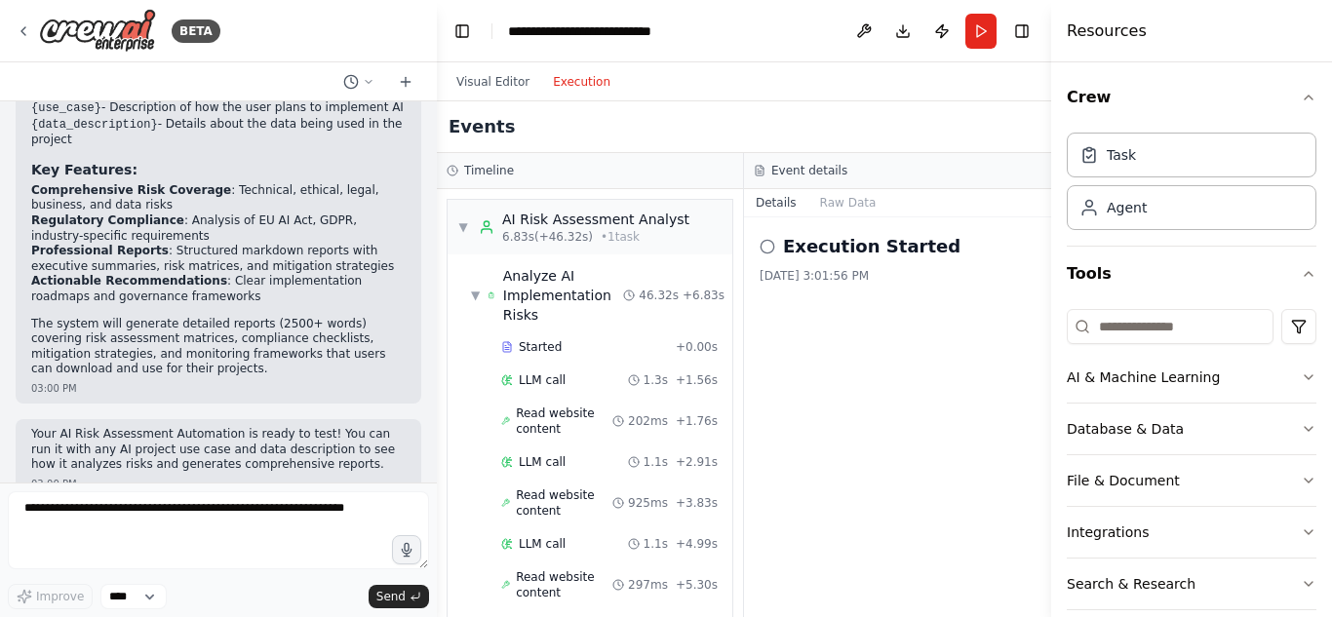
click at [569, 82] on button "Execution" at bounding box center [581, 81] width 81 height 23
click at [767, 245] on icon at bounding box center [768, 247] width 16 height 16
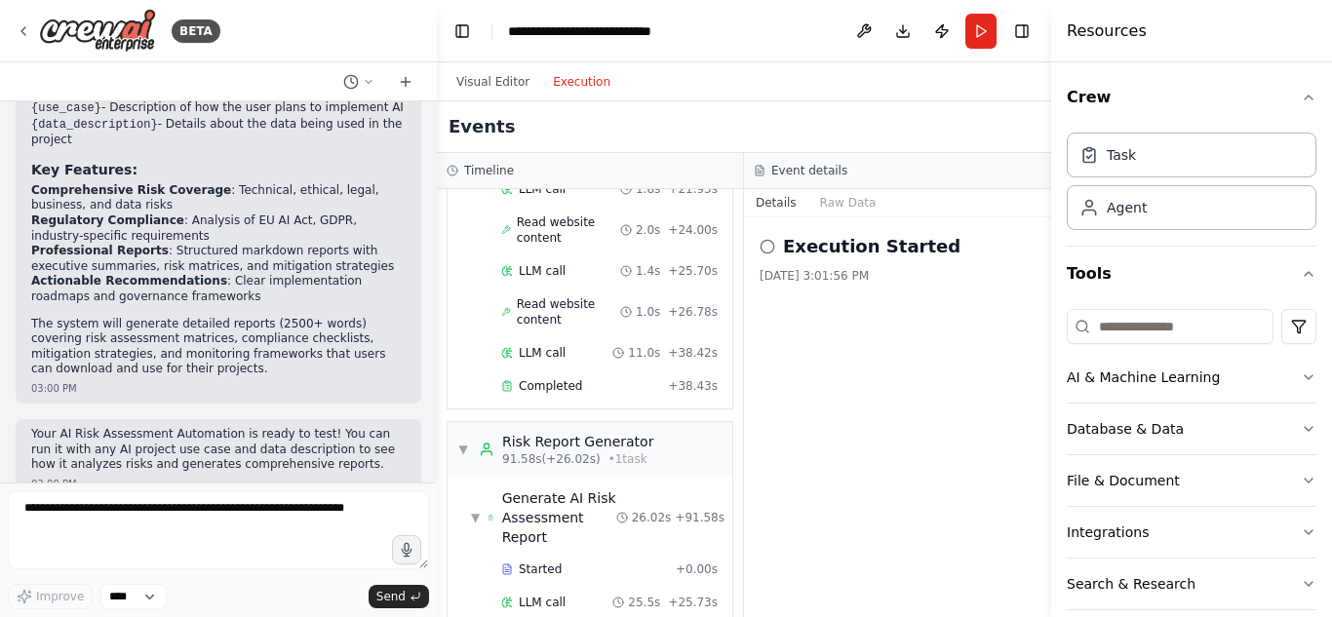
scroll to position [2840, 0]
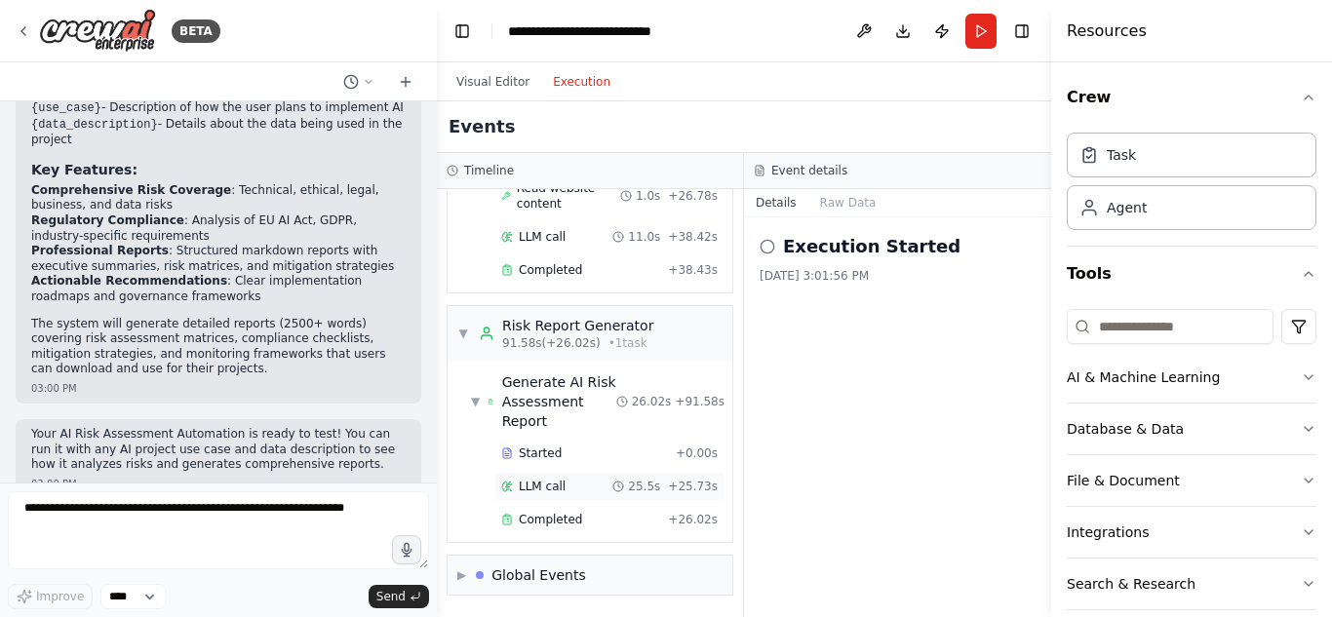
click at [547, 486] on span "LLM call" at bounding box center [542, 487] width 47 height 16
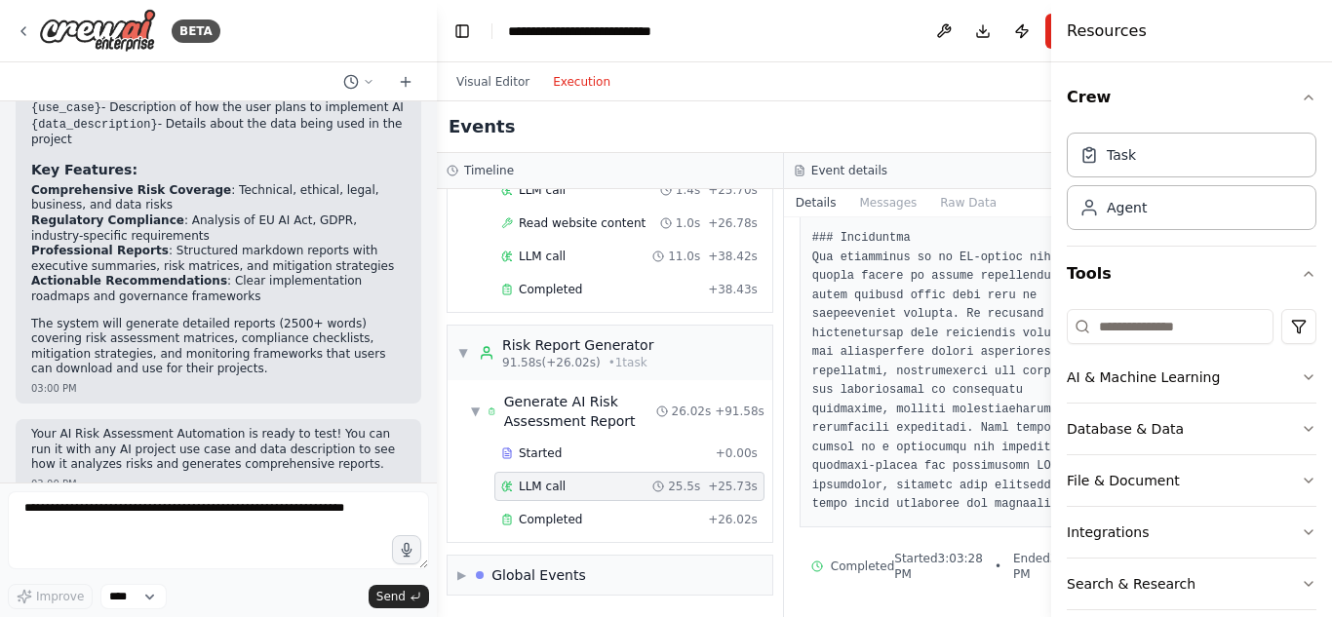
scroll to position [5764, 0]
click at [562, 520] on span "Completed" at bounding box center [550, 520] width 63 height 16
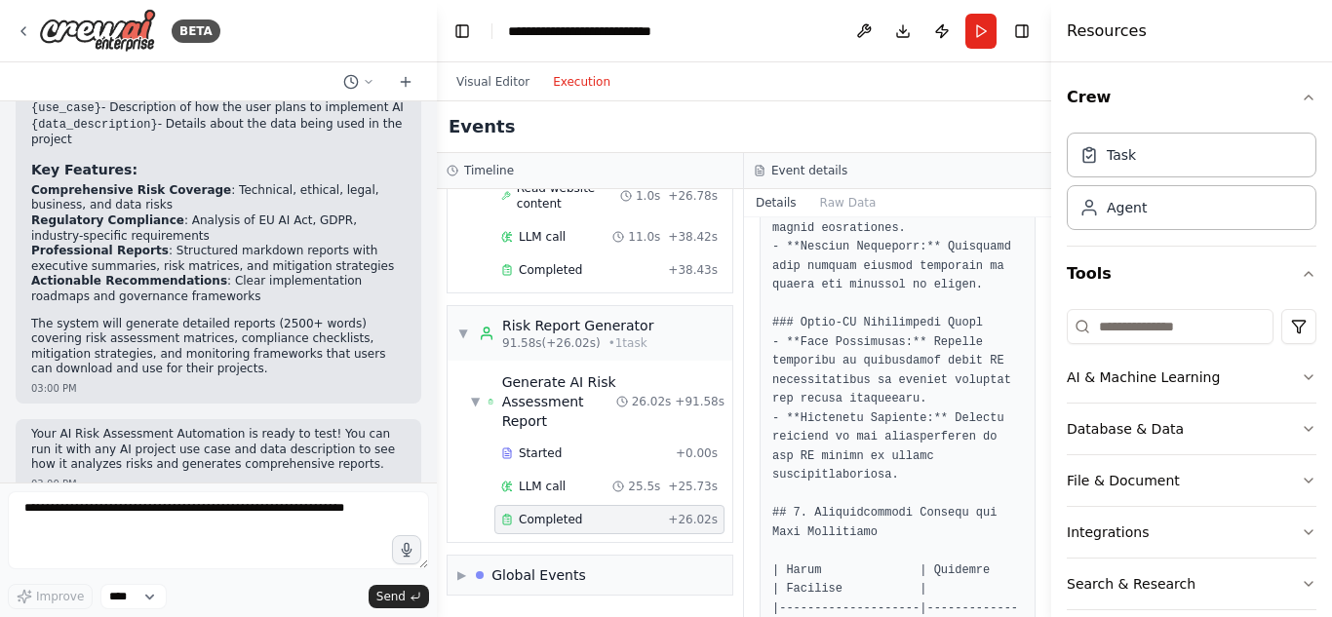
scroll to position [4383, 0]
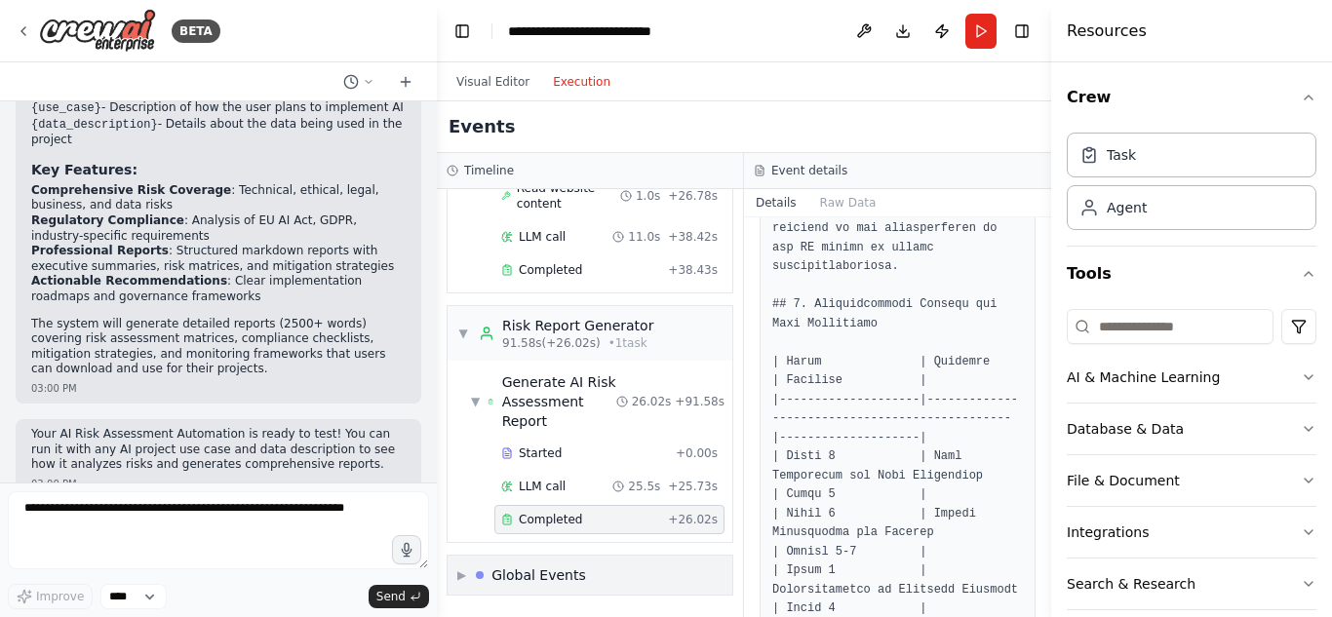
click at [529, 574] on div "Global Events" at bounding box center [538, 576] width 95 height 20
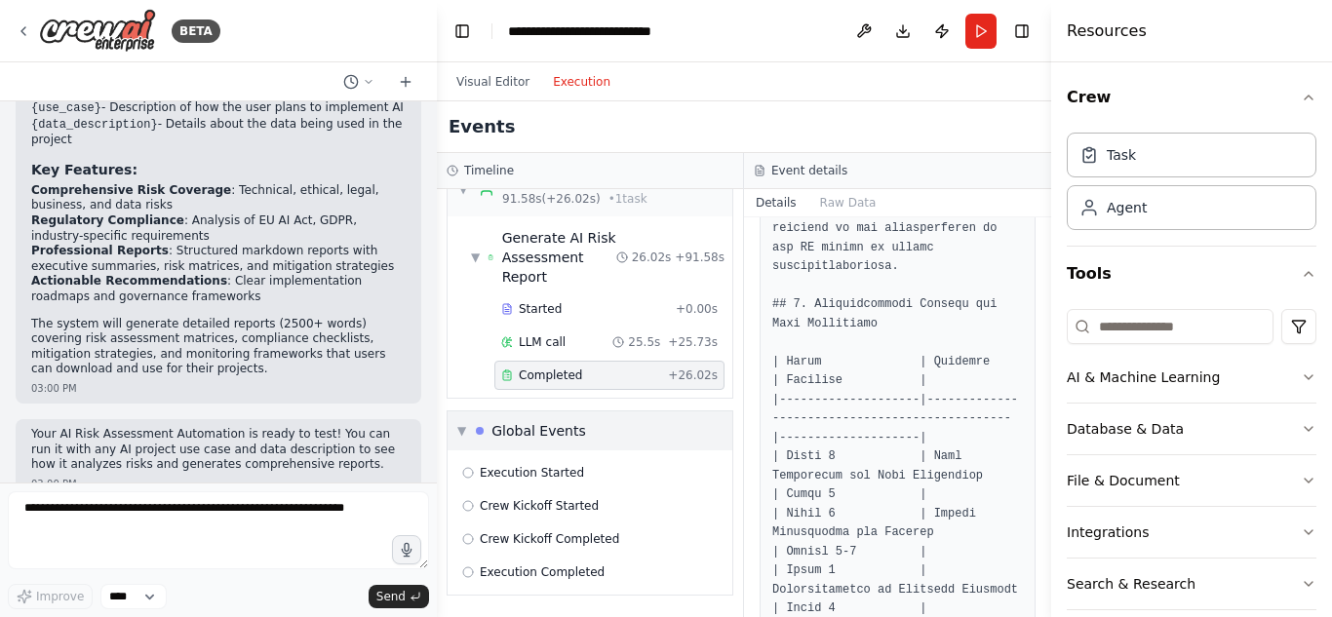
scroll to position [2984, 0]
click at [464, 433] on span "▼" at bounding box center [461, 432] width 9 height 16
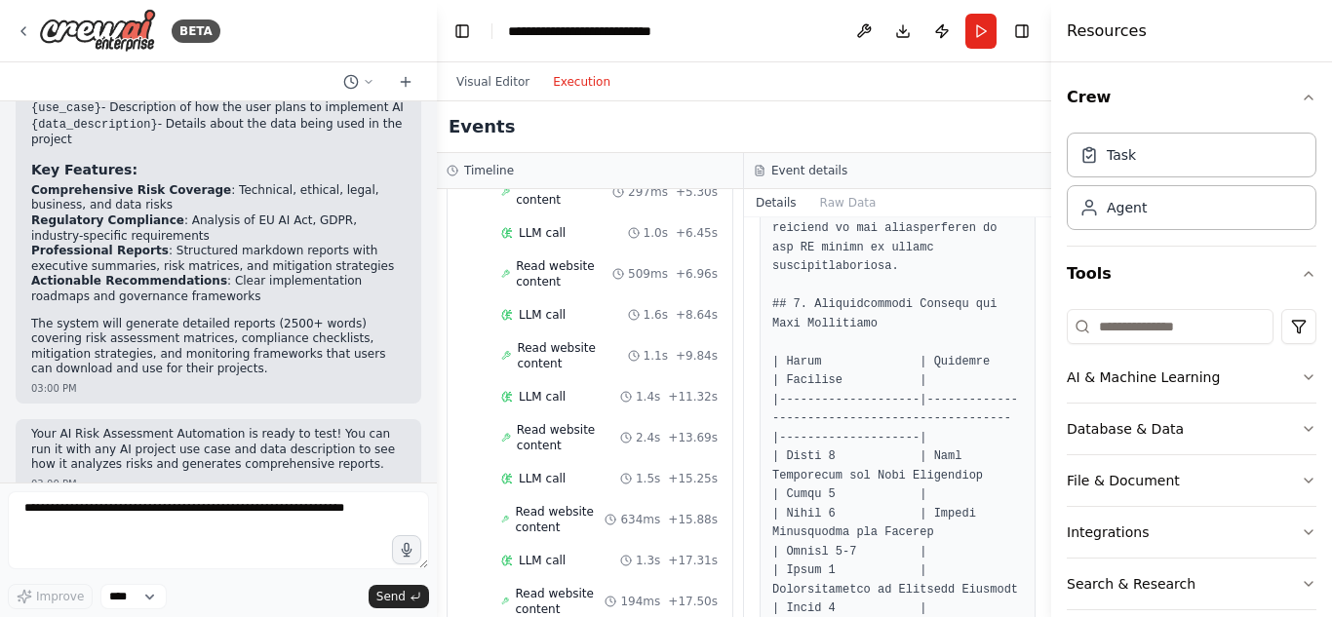
scroll to position [0, 0]
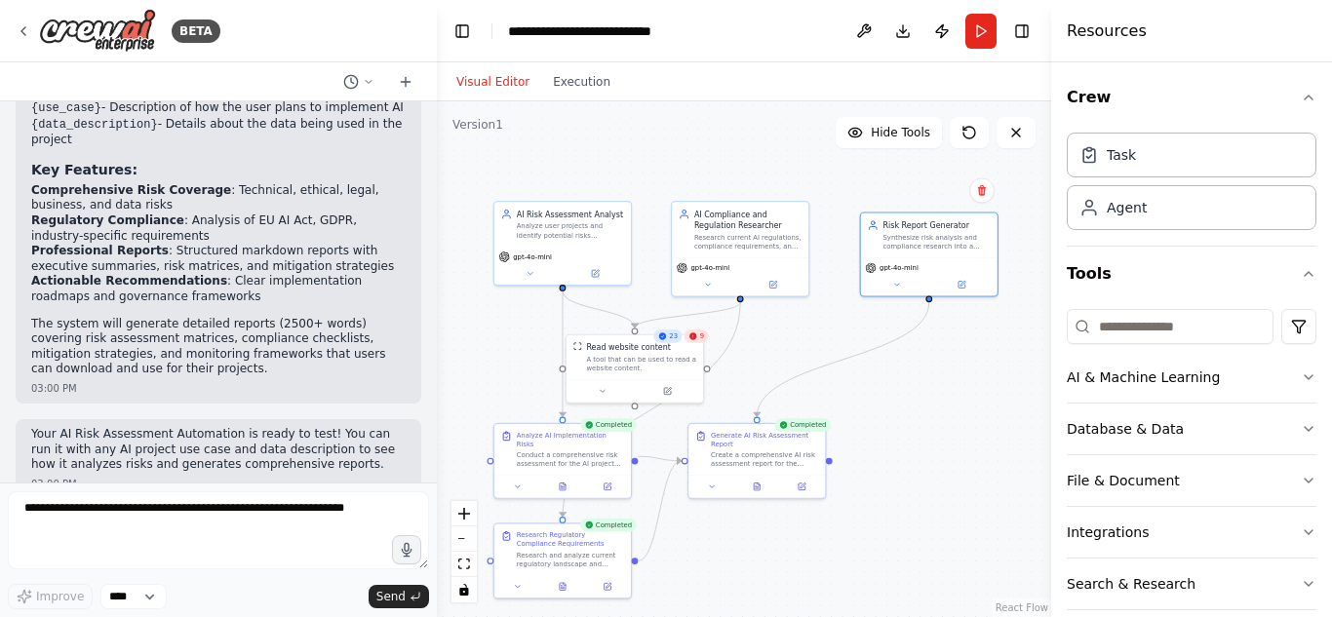
click at [500, 73] on button "Visual Editor" at bounding box center [493, 81] width 97 height 23
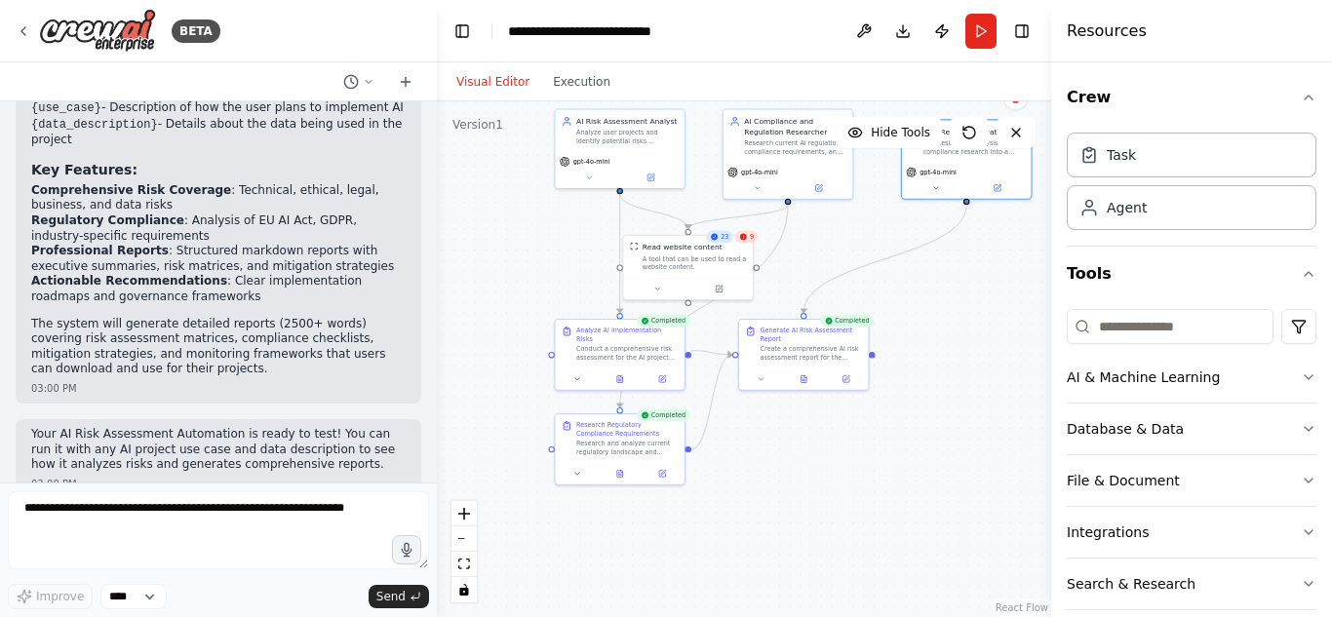
drag, startPoint x: 863, startPoint y: 507, endPoint x: 922, endPoint y: 416, distance: 108.4
click at [922, 416] on div ".deletable-edge-delete-btn { width: 20px; height: 20px; border: 0px solid #ffff…" at bounding box center [744, 359] width 614 height 516
click at [1151, 209] on div "Agent" at bounding box center [1192, 206] width 250 height 45
click at [1144, 196] on div "Agent" at bounding box center [1192, 206] width 250 height 45
click at [1116, 164] on div "Task" at bounding box center [1192, 154] width 250 height 45
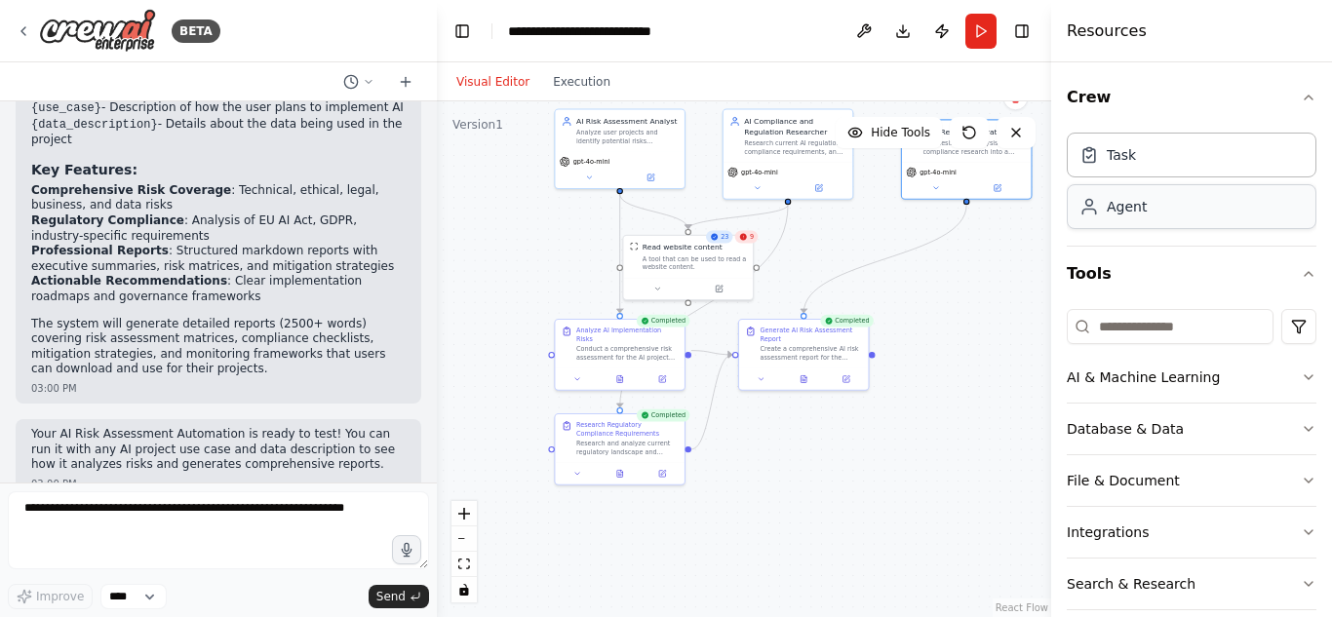
click at [1135, 203] on div "Agent" at bounding box center [1127, 207] width 40 height 20
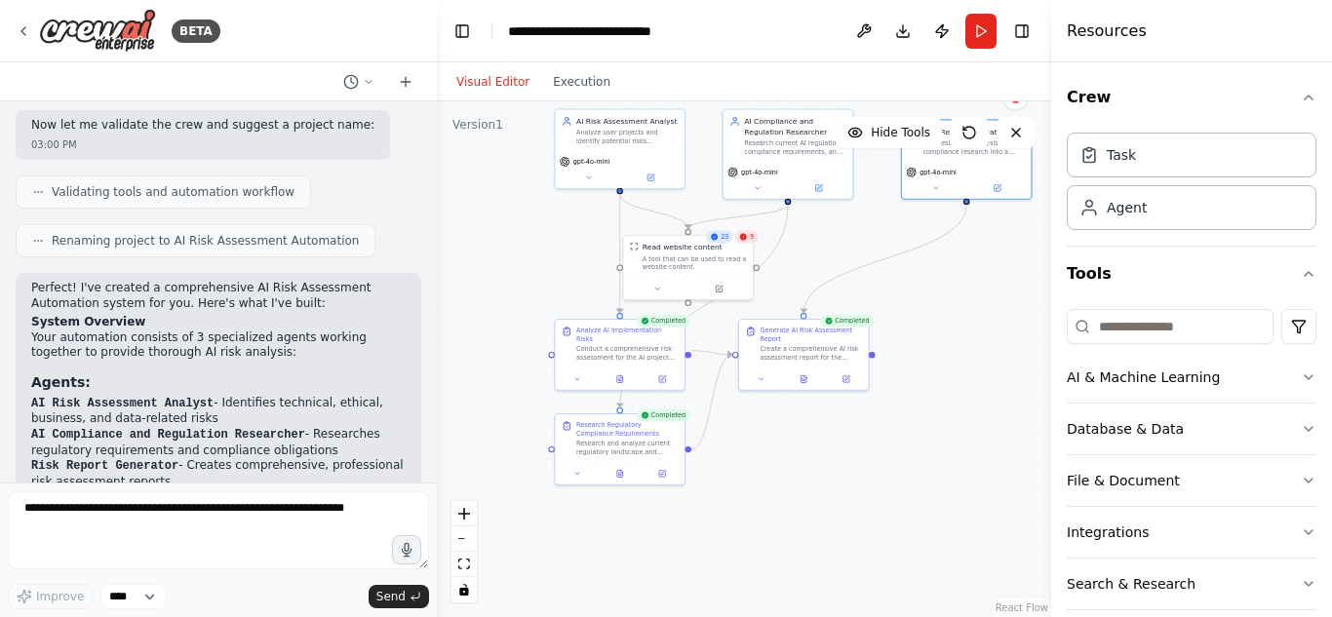
scroll to position [1517, 0]
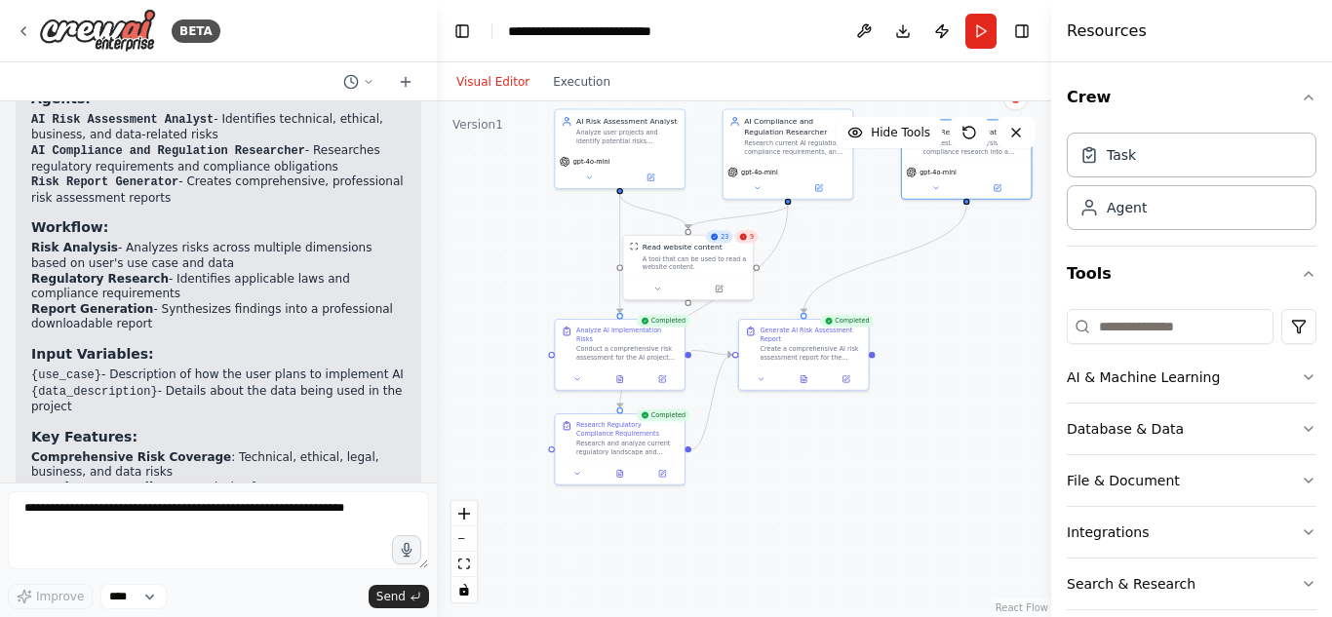
click at [139, 272] on li "Regulatory Research - Identifies applicable laws and compliance requirements" at bounding box center [218, 287] width 374 height 30
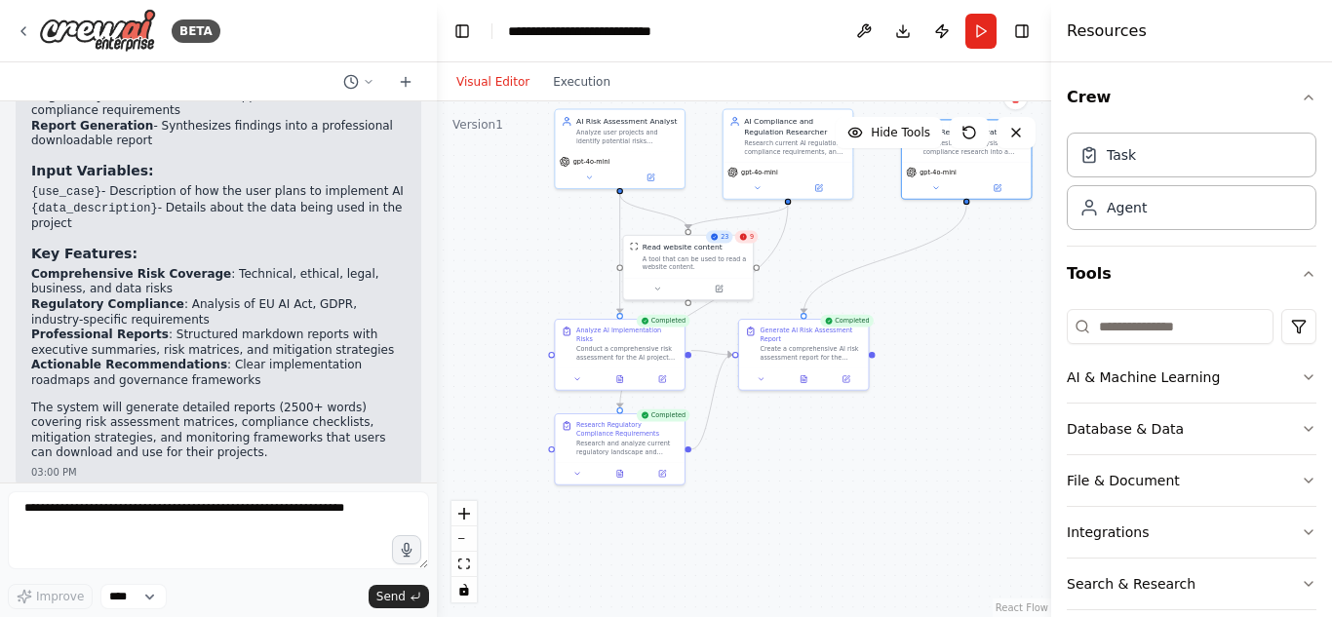
scroll to position [1784, 0]
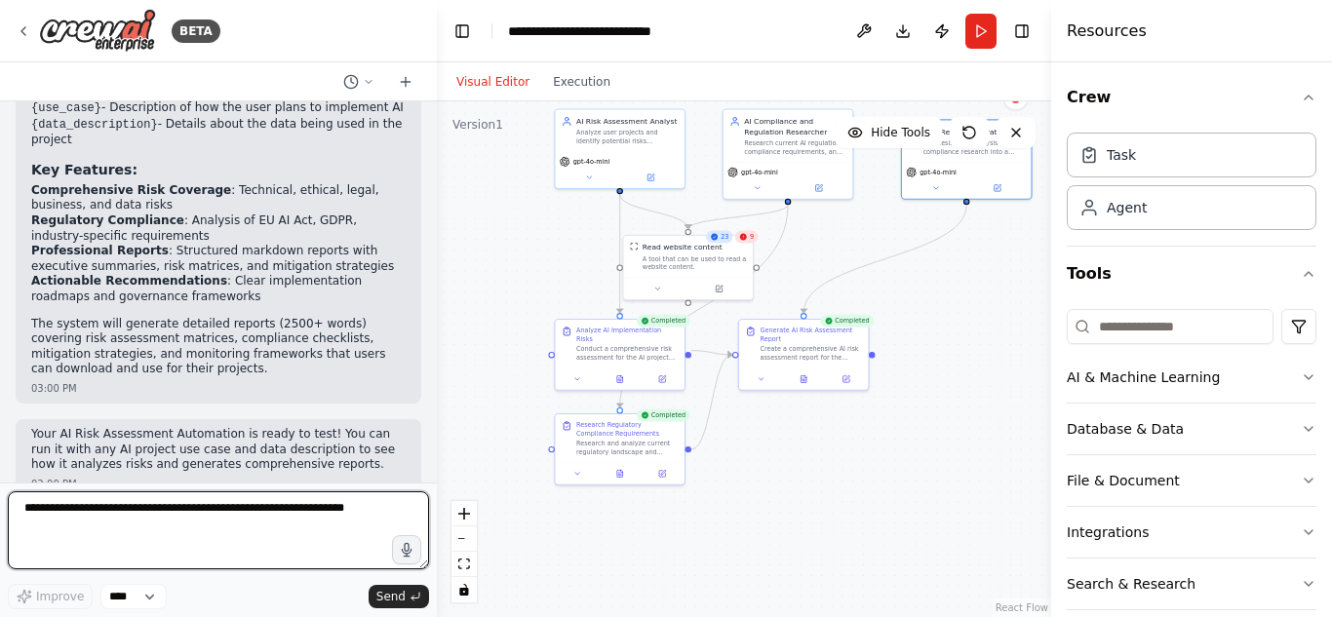
click at [244, 545] on textarea at bounding box center [218, 530] width 421 height 78
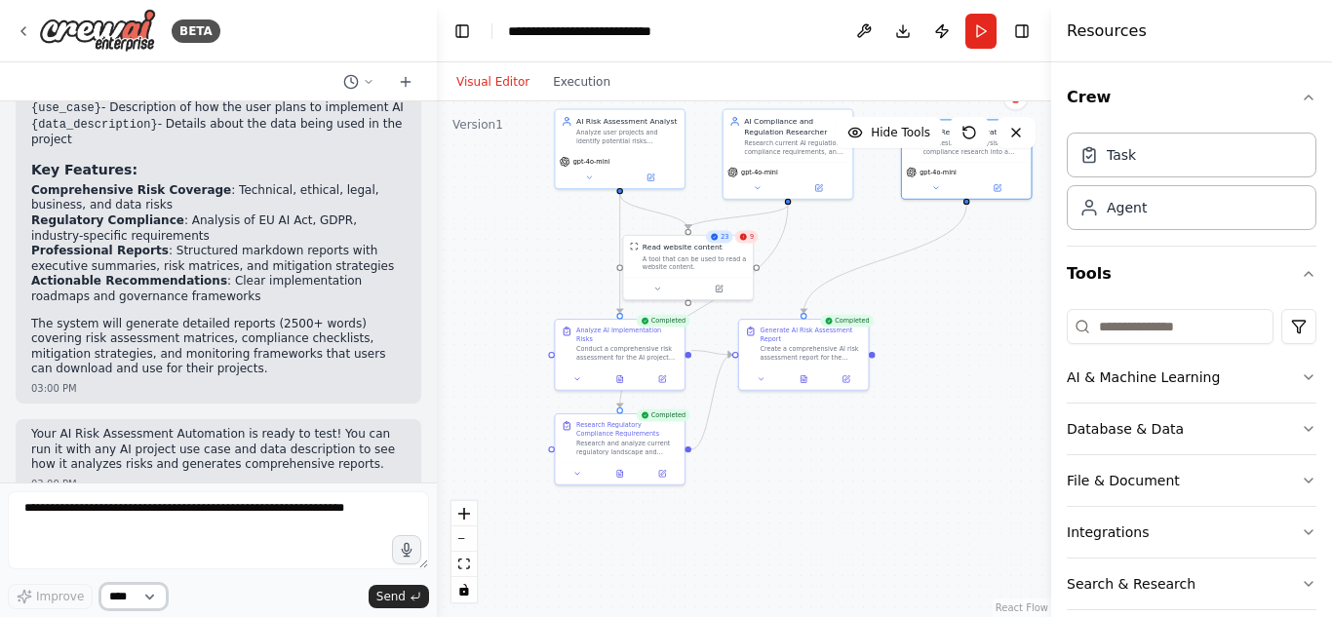
click at [134, 594] on select "****" at bounding box center [133, 596] width 66 height 25
click at [903, 33] on button "Download" at bounding box center [902, 31] width 31 height 35
click at [803, 47] on header "**********" at bounding box center [744, 31] width 614 height 62
click at [862, 28] on button at bounding box center [863, 31] width 31 height 35
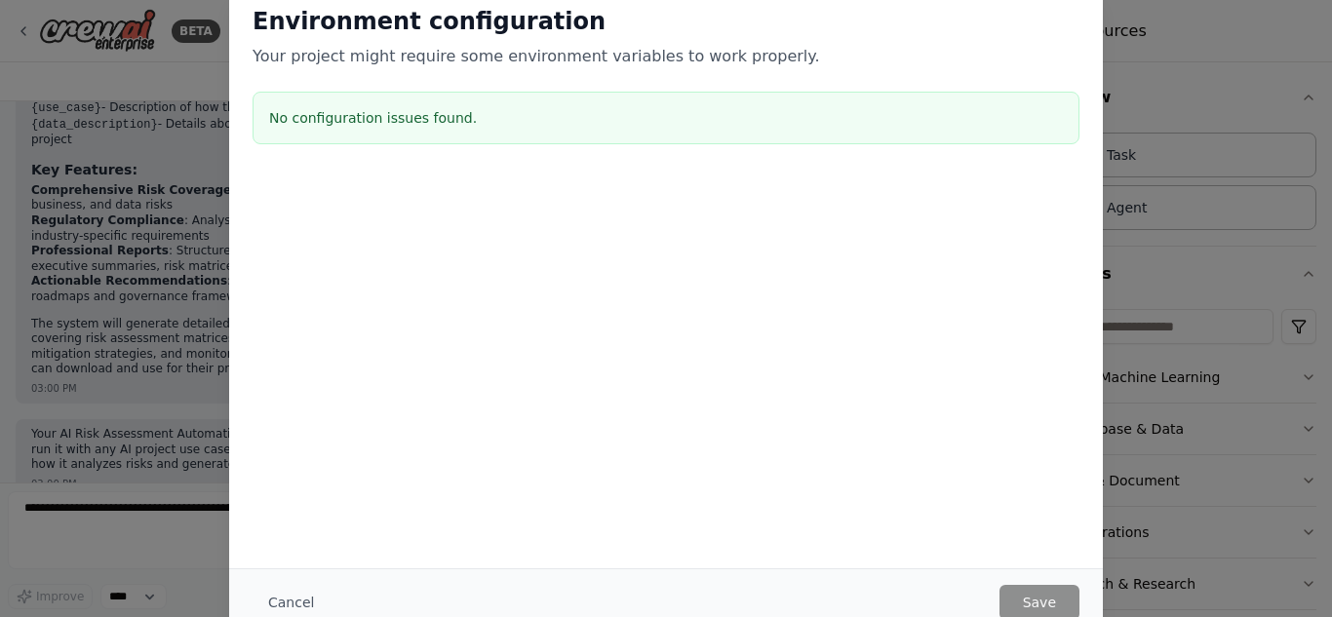
click at [1118, 24] on div "Environment configuration Your project might require some environment variables…" at bounding box center [666, 308] width 1332 height 617
click at [290, 604] on button "Cancel" at bounding box center [291, 602] width 77 height 35
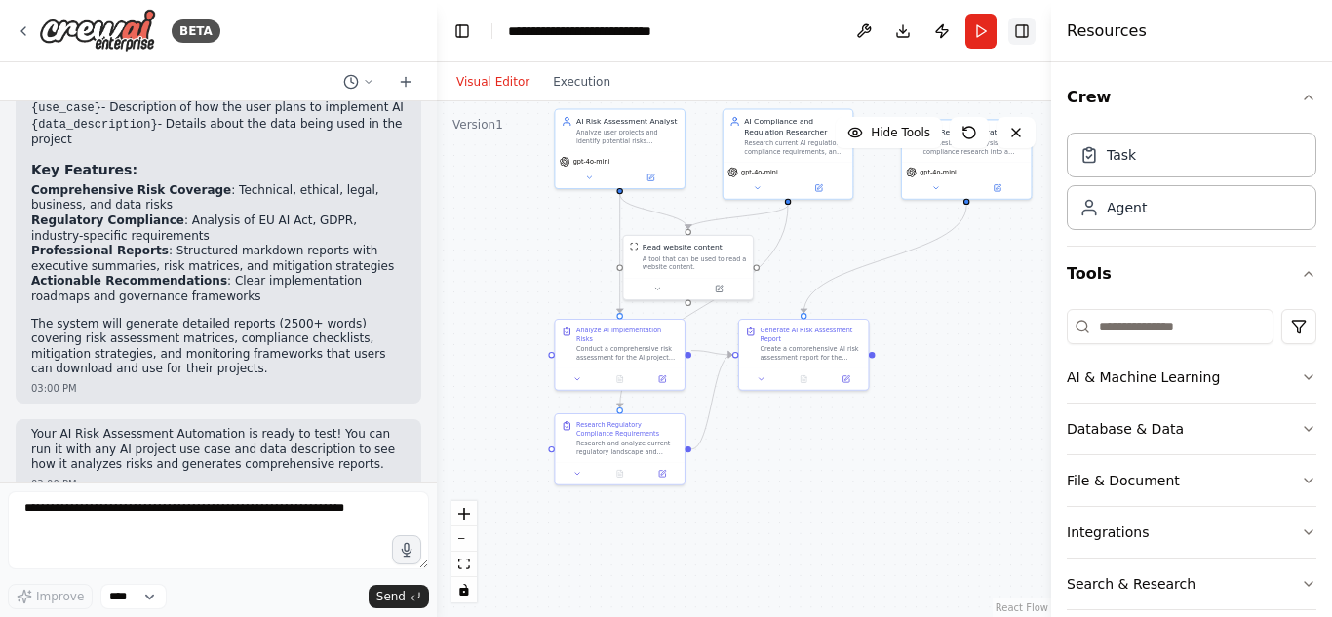
click at [1027, 31] on button "Toggle Right Sidebar" at bounding box center [1021, 31] width 27 height 27
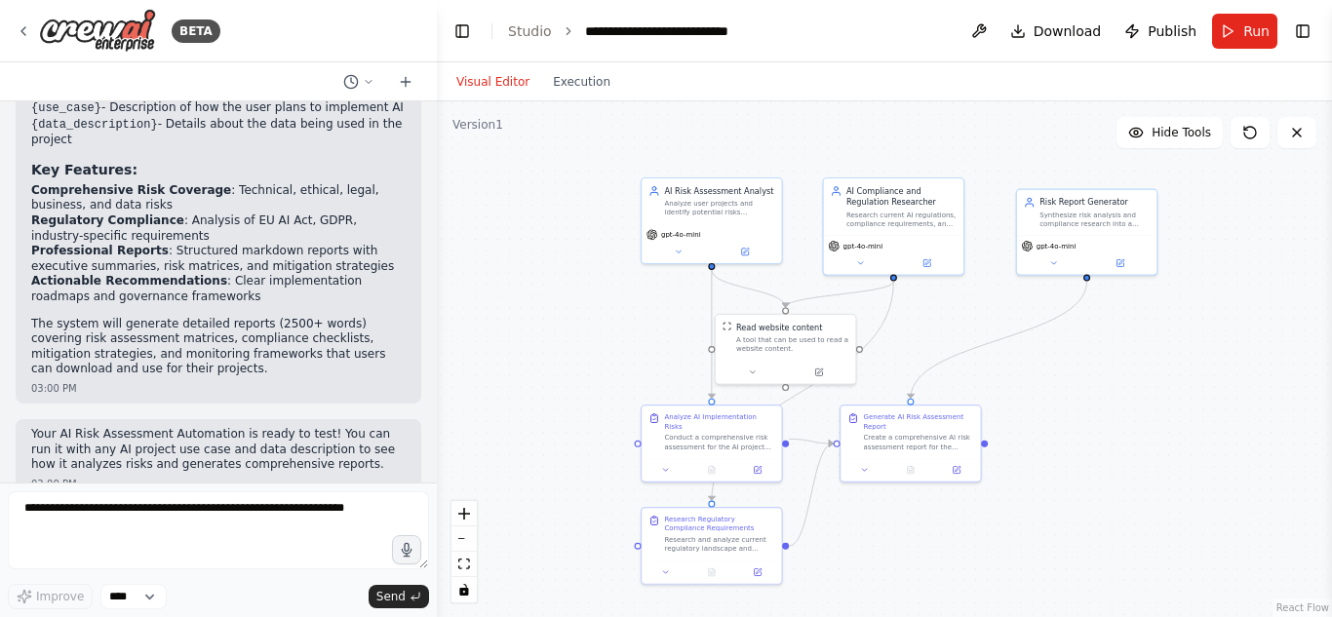
drag, startPoint x: 886, startPoint y: 323, endPoint x: 1013, endPoint y: 405, distance: 150.9
click at [1013, 405] on div ".deletable-edge-delete-btn { width: 20px; height: 20px; border: 0px solid #ffff…" at bounding box center [884, 359] width 895 height 516
click at [285, 343] on p "The system will generate detailed reports (2500+ words) covering risk assessmen…" at bounding box center [218, 347] width 374 height 60
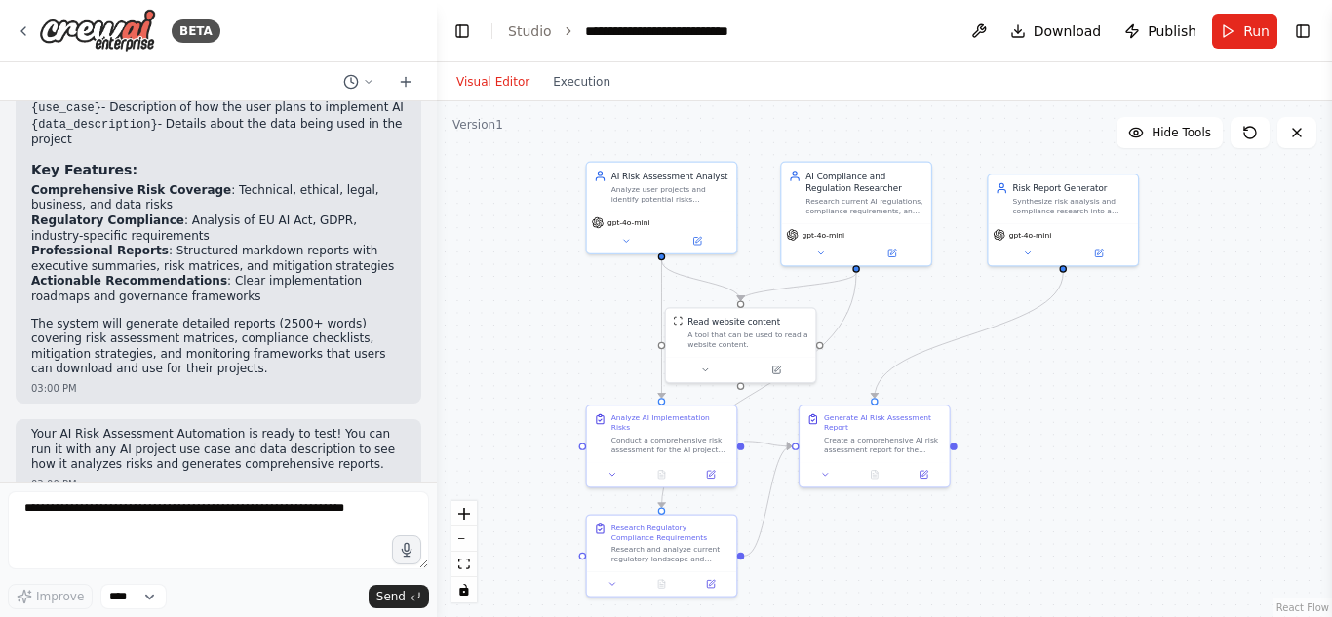
drag, startPoint x: 647, startPoint y: 163, endPoint x: 587, endPoint y: 152, distance: 61.4
click at [587, 152] on div ".deletable-edge-delete-btn { width: 20px; height: 20px; border: 0px solid #ffff…" at bounding box center [884, 359] width 895 height 516
click at [529, 27] on link "Studio" at bounding box center [530, 31] width 44 height 16
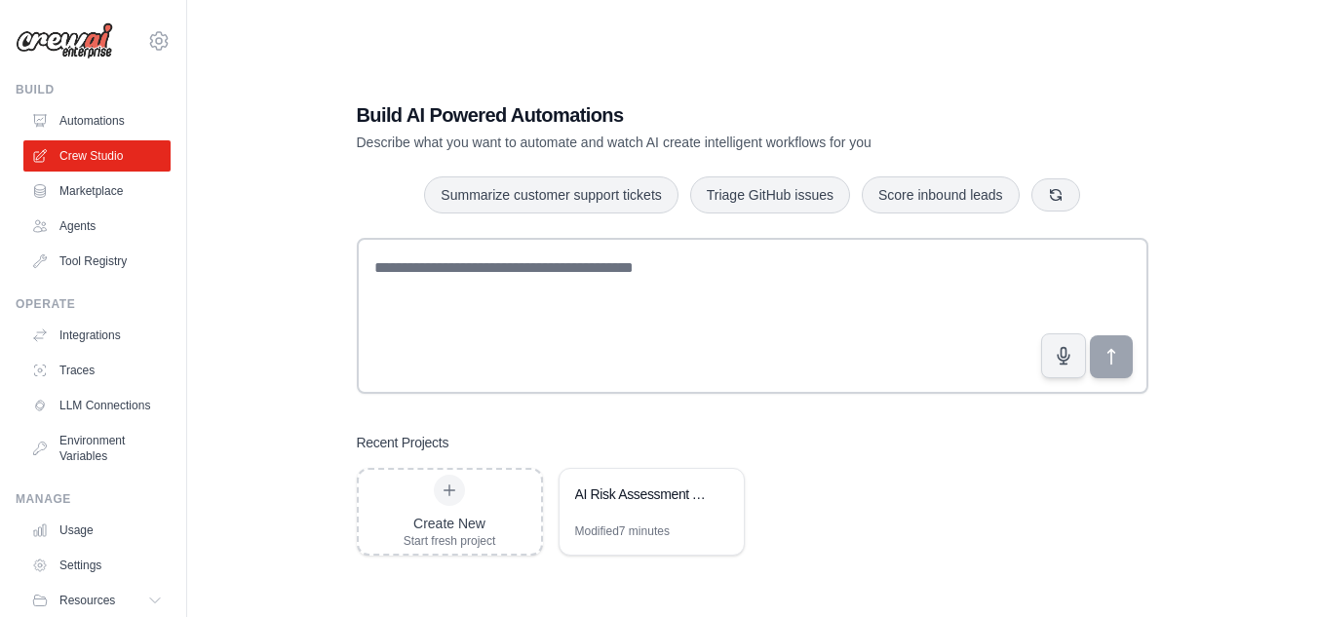
drag, startPoint x: 637, startPoint y: 525, endPoint x: 897, endPoint y: 547, distance: 261.3
click at [897, 547] on div "Create New Start fresh project AI Risk Assessment Automation Modified 7 minutes" at bounding box center [753, 512] width 792 height 88
click at [663, 505] on div "AI Risk Assessment Automation" at bounding box center [642, 496] width 134 height 23
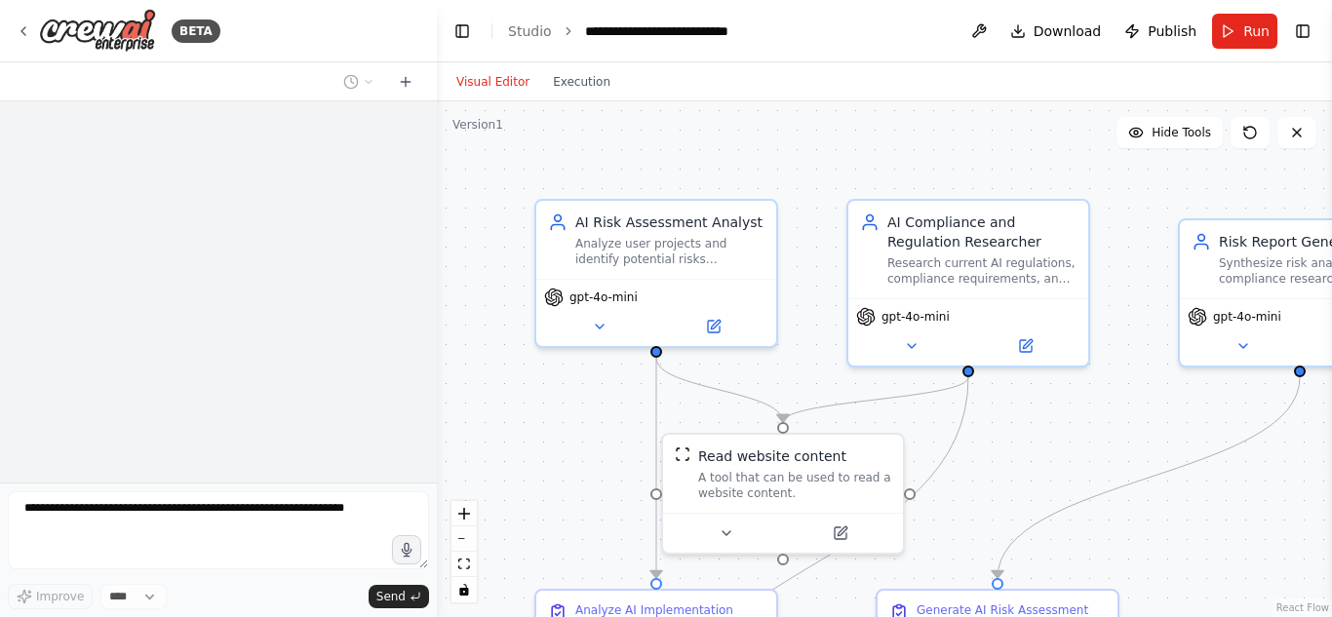
scroll to position [1784, 0]
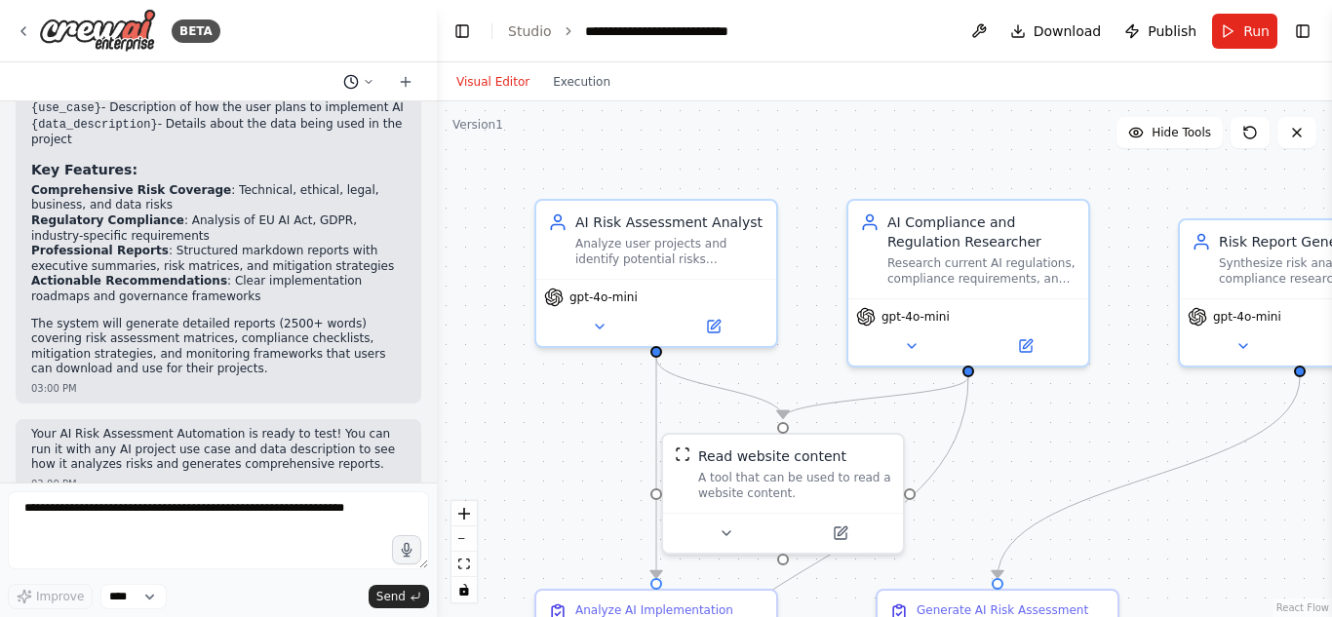
click at [377, 84] on button at bounding box center [358, 81] width 47 height 23
click at [377, 84] on div at bounding box center [218, 308] width 437 height 617
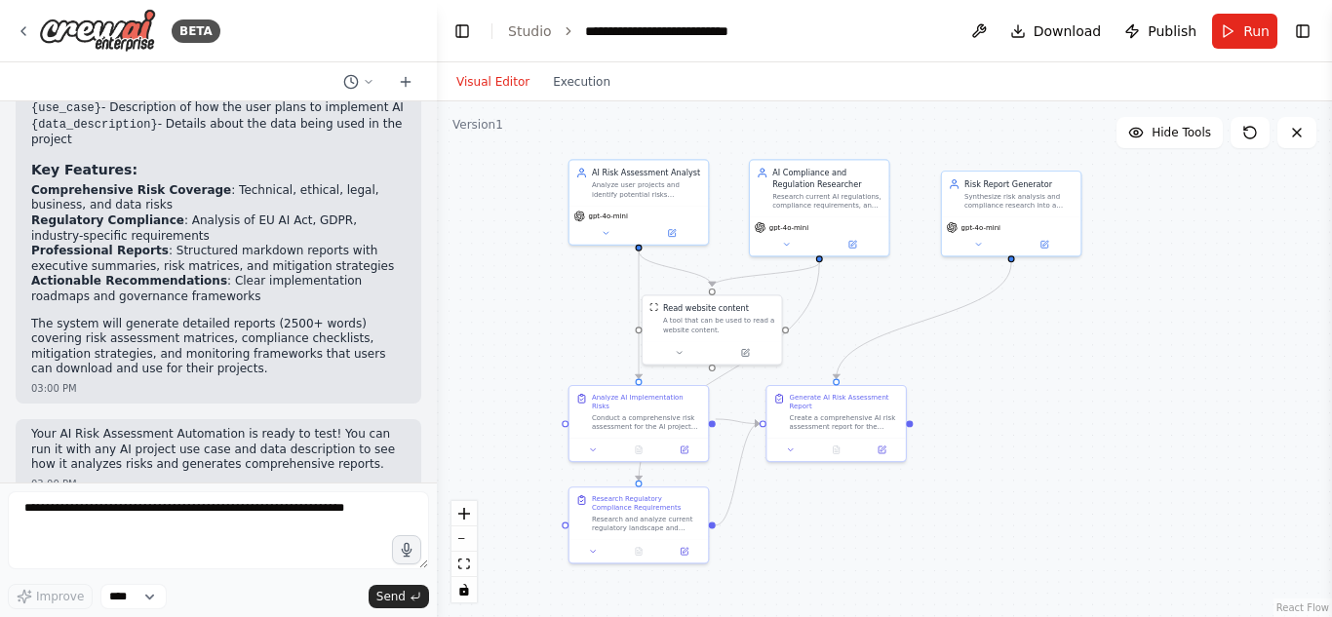
drag, startPoint x: 1116, startPoint y: 413, endPoint x: 997, endPoint y: 378, distance: 124.0
click at [997, 378] on div ".deletable-edge-delete-btn { width: 20px; height: 20px; border: 0px solid #ffff…" at bounding box center [884, 359] width 895 height 516
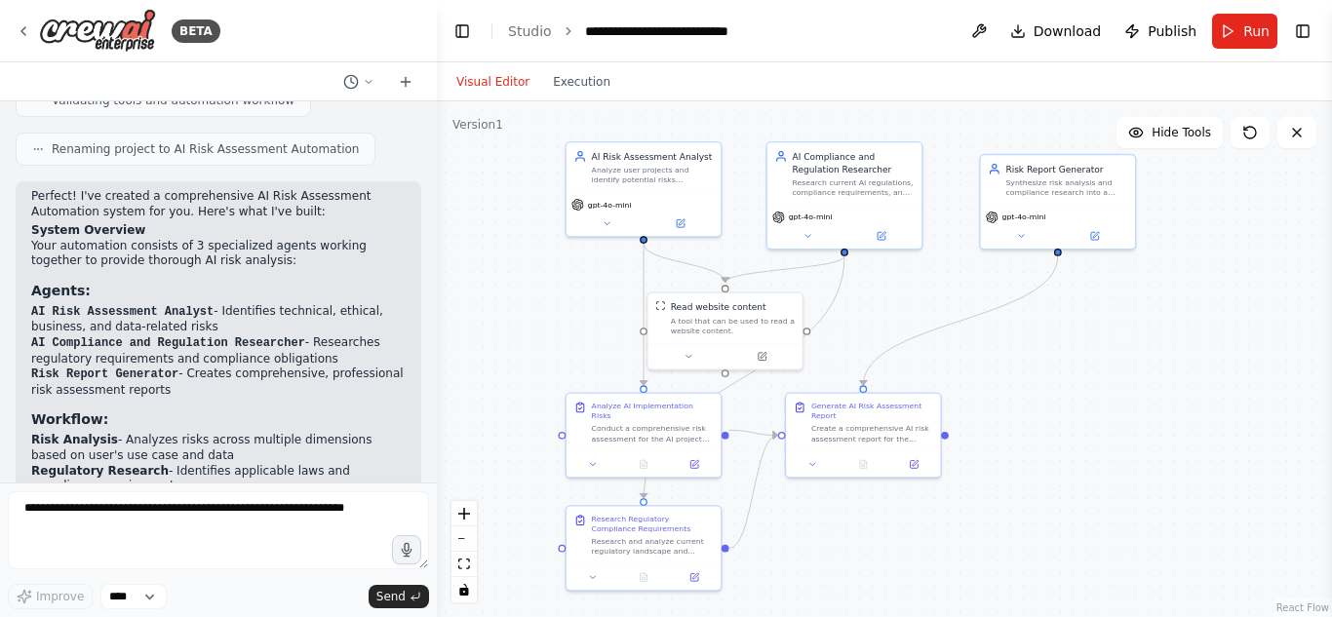
scroll to position [1297, 0]
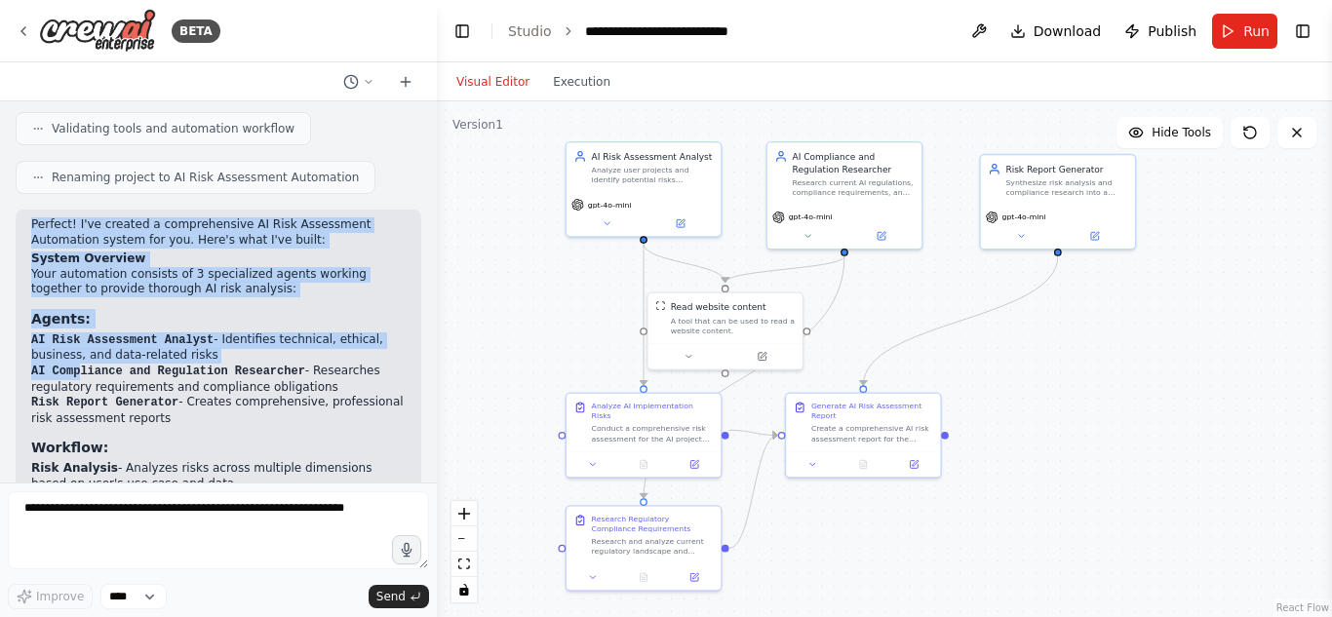
drag, startPoint x: 31, startPoint y: 197, endPoint x: 75, endPoint y: 333, distance: 143.4
click at [75, 333] on div "Perfect! I've created a comprehensive AI Risk Assessment Automation system for …" at bounding box center [218, 540] width 374 height 647
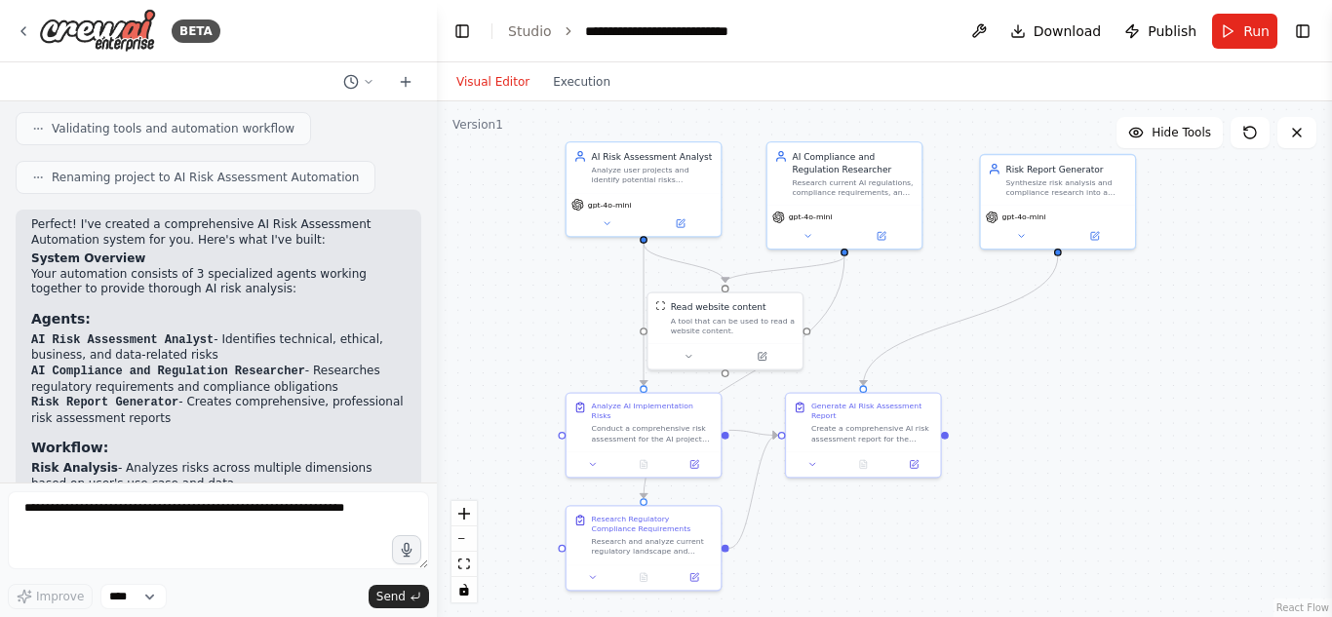
click at [166, 461] on li "Risk Analysis - Analyzes risks across multiple dimensions based on user's use c…" at bounding box center [218, 476] width 374 height 30
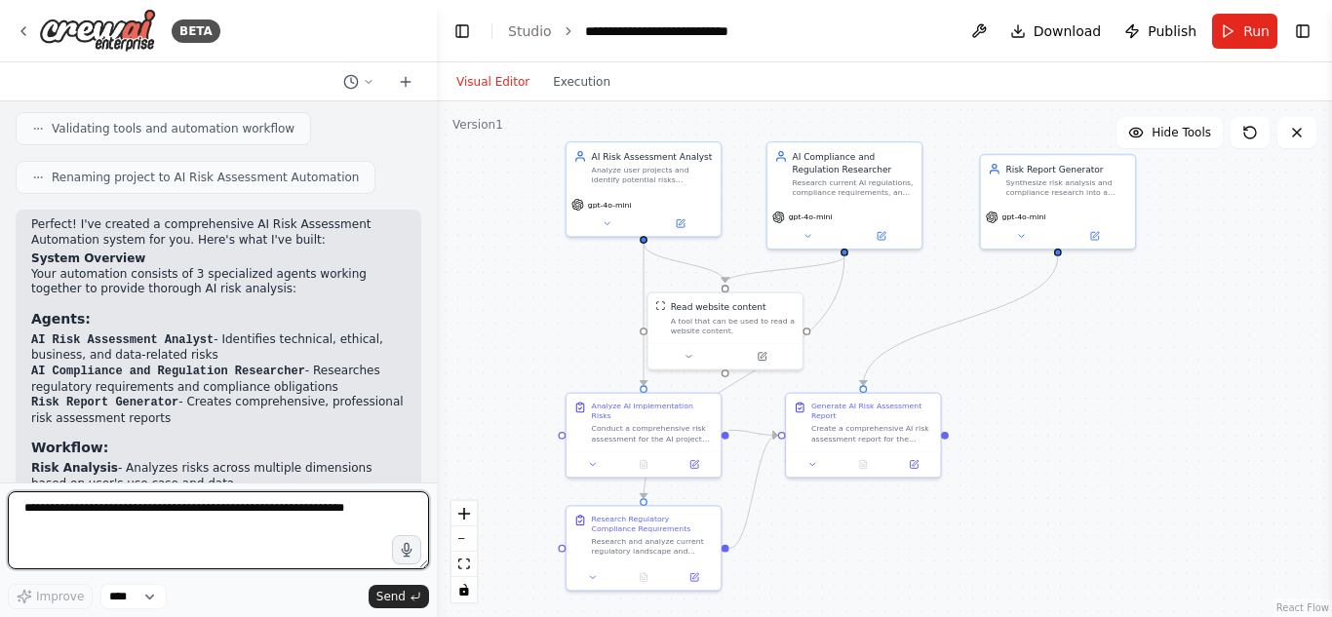
click at [133, 566] on textarea at bounding box center [218, 530] width 421 height 78
type textarea "**********"
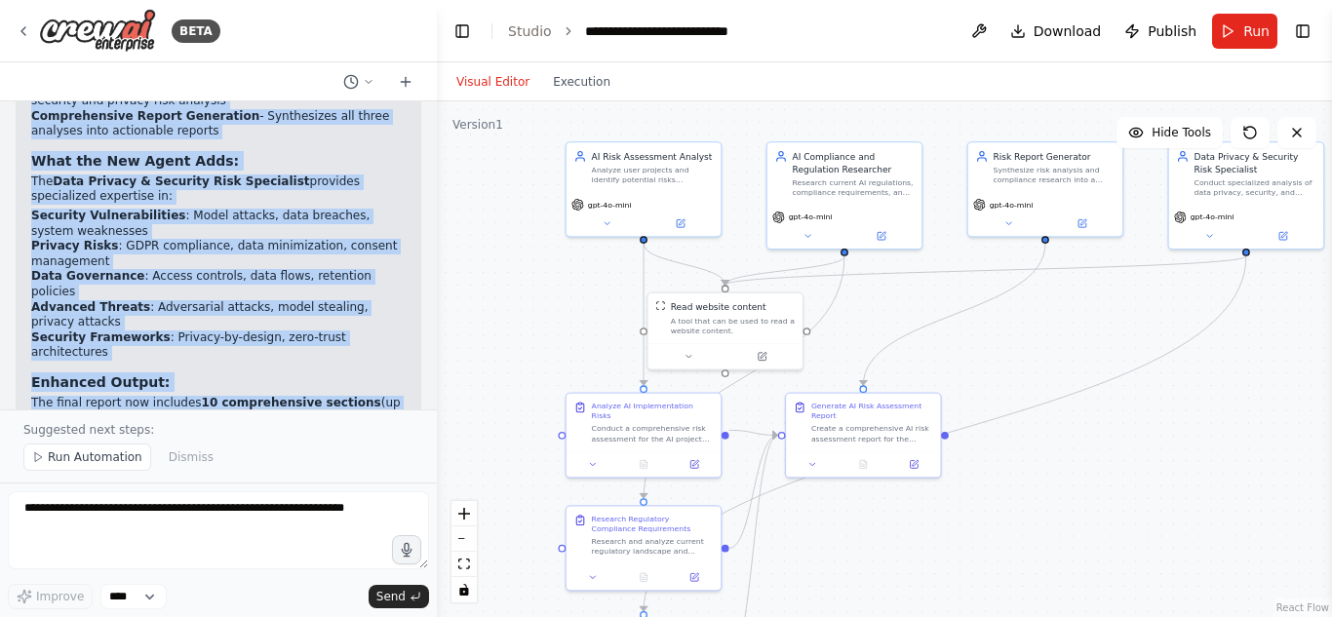
scroll to position [3454, 0]
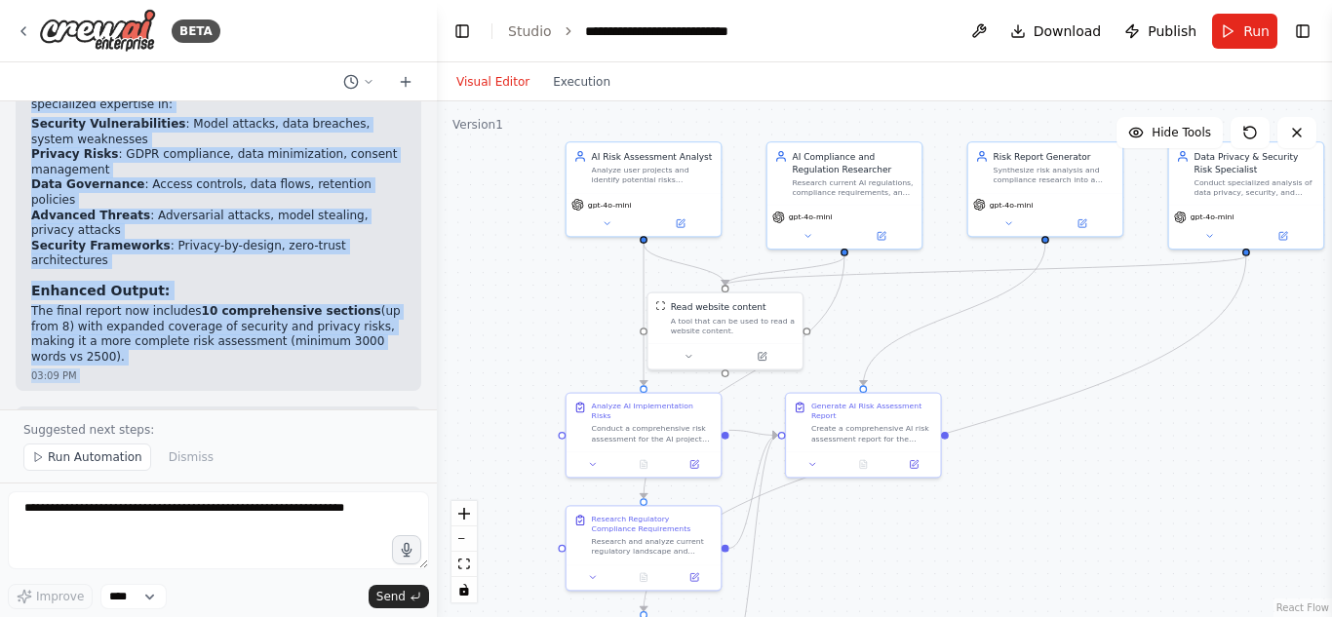
drag, startPoint x: 31, startPoint y: 228, endPoint x: 370, endPoint y: 233, distance: 338.4
click at [370, 233] on div "Perfect! I've successfully expanded your AI Risk Assessment Automation to 4 spe…" at bounding box center [218, 7] width 374 height 715
copy div "Perfect! I've successfully expanded your AI Risk Assessment Automation to 4 spe…"
click at [296, 281] on h3 "Enhanced Output:" at bounding box center [218, 291] width 374 height 20
